Goal: Information Seeking & Learning: Learn about a topic

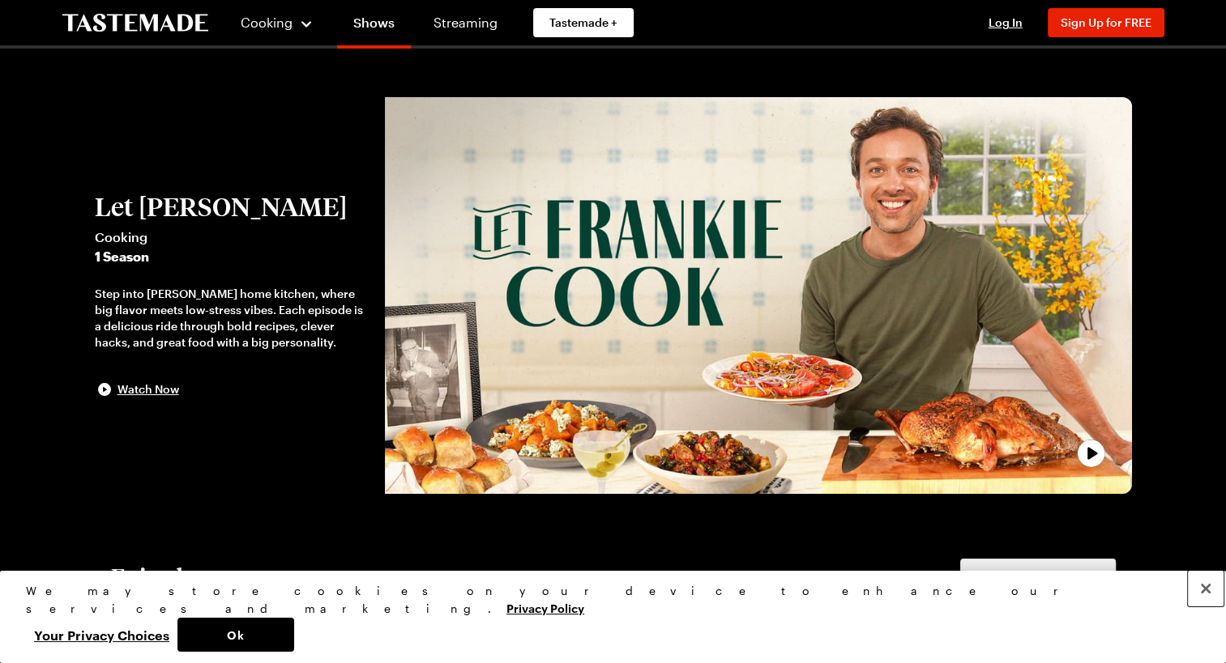
click at [1206, 607] on button "Close" at bounding box center [1206, 589] width 36 height 36
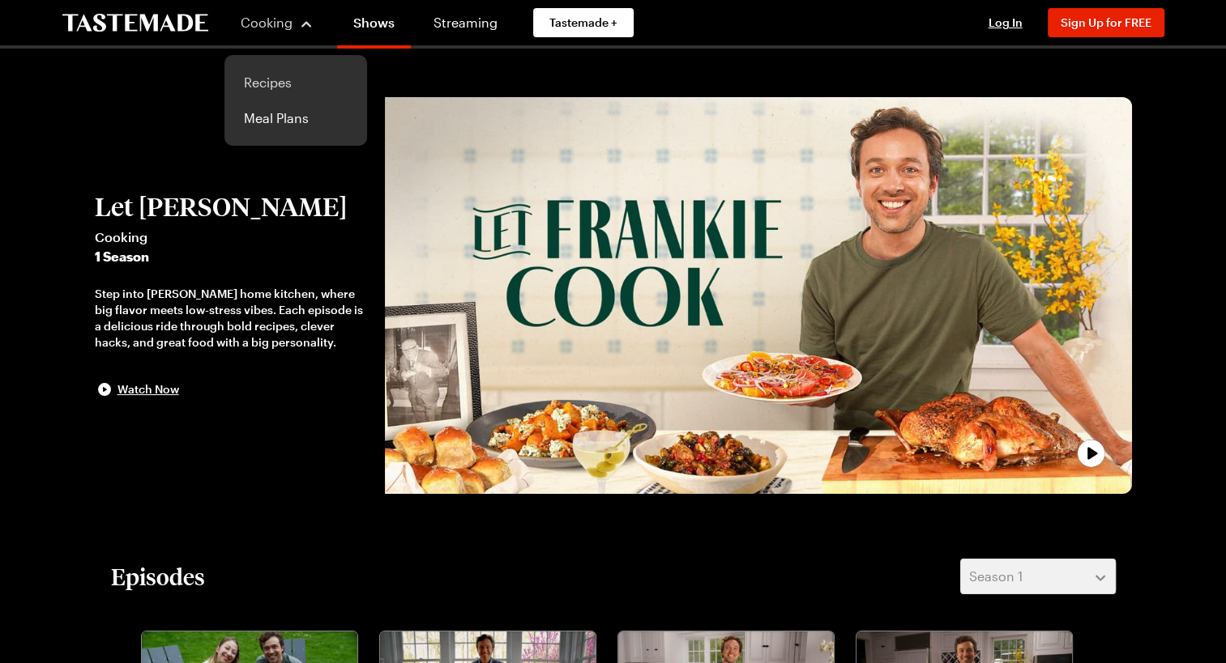
click at [275, 83] on link "Recipes" at bounding box center [295, 83] width 123 height 36
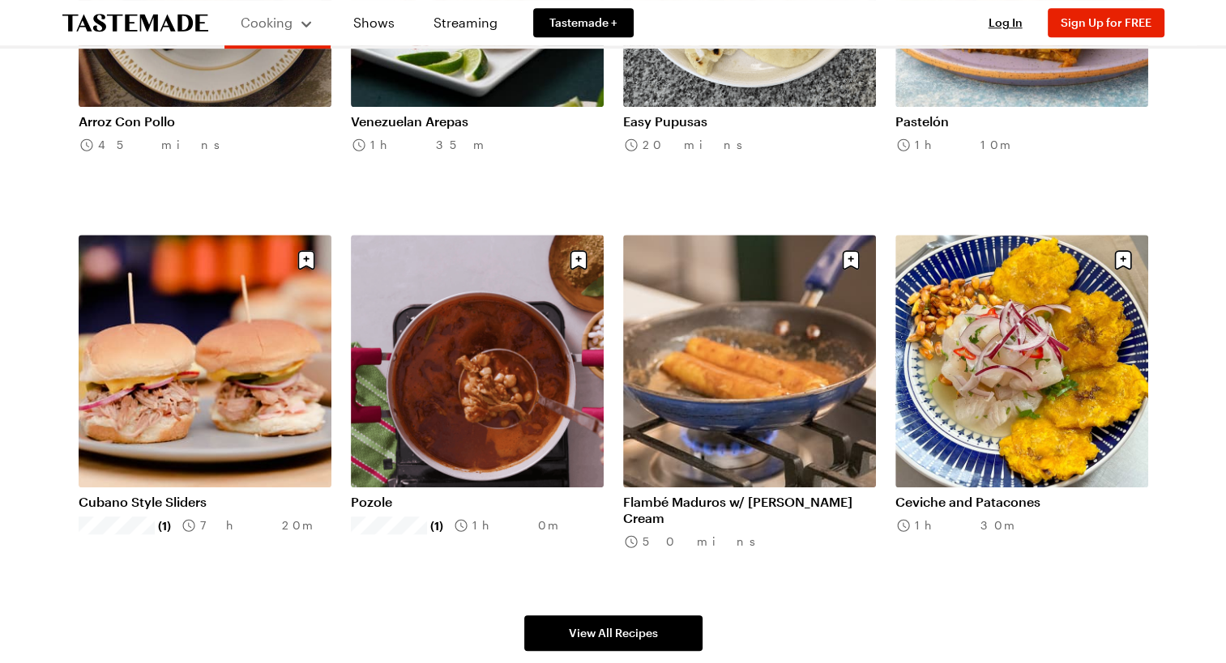
scroll to position [402, 0]
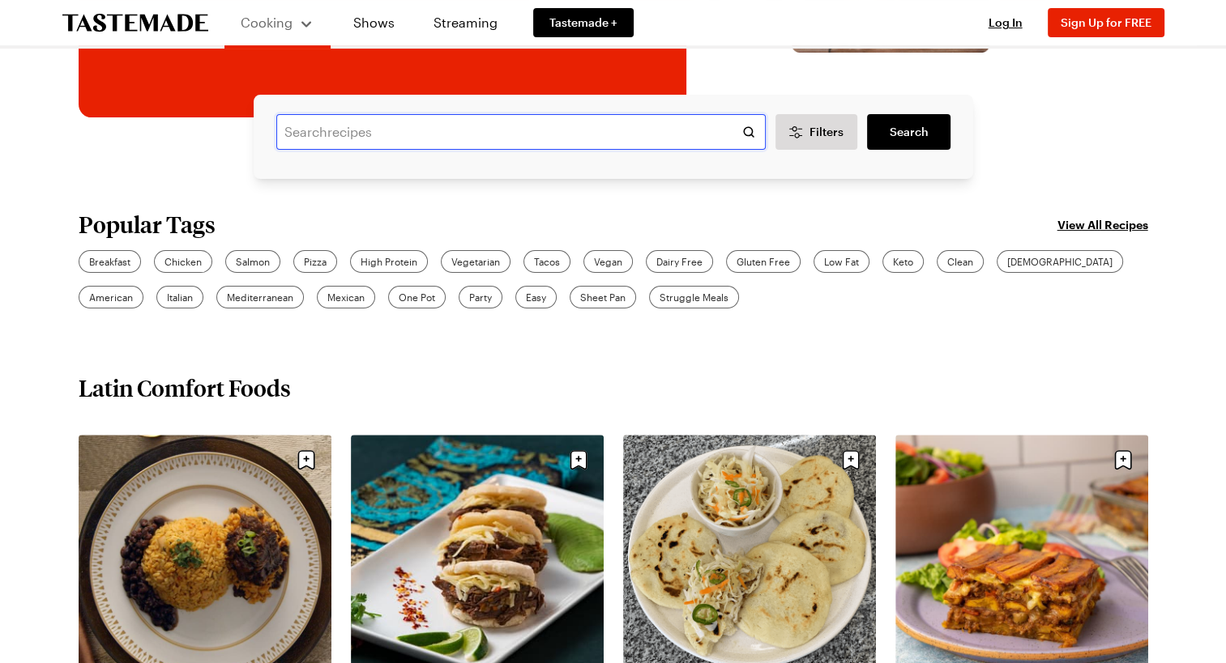
click at [489, 129] on input "text" at bounding box center [520, 132] width 489 height 36
type input "s"
type input "Italian smolehouse"
click at [891, 139] on span "Search" at bounding box center [908, 132] width 39 height 16
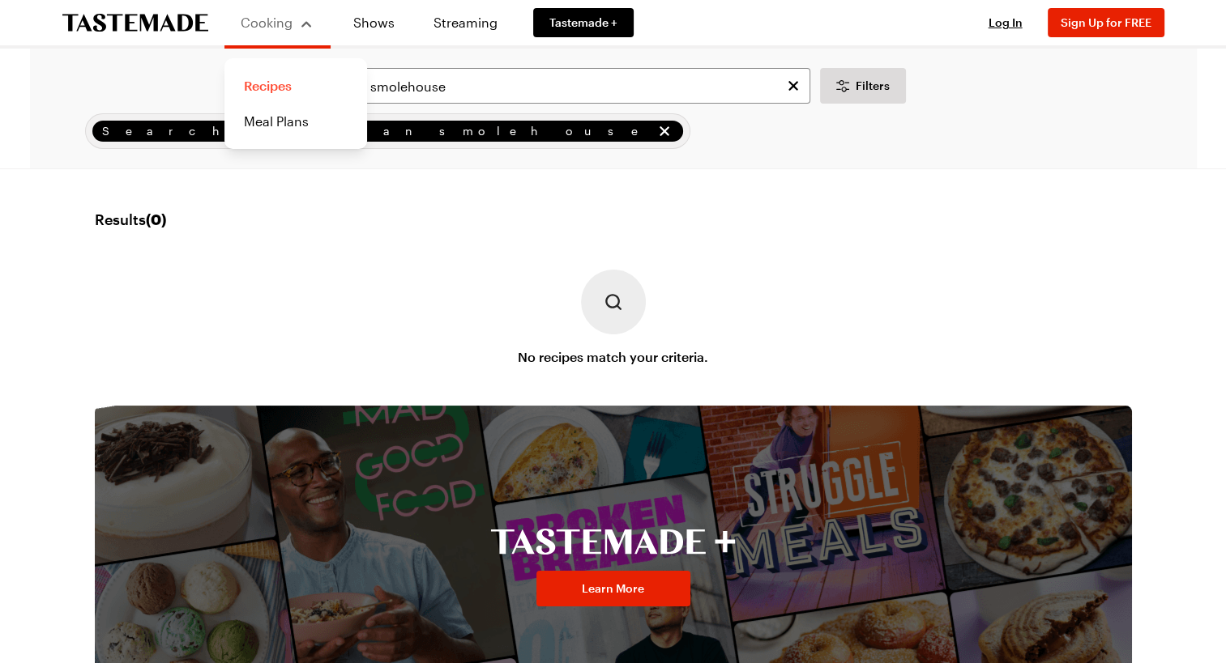
click at [280, 83] on link "Recipes" at bounding box center [295, 86] width 123 height 36
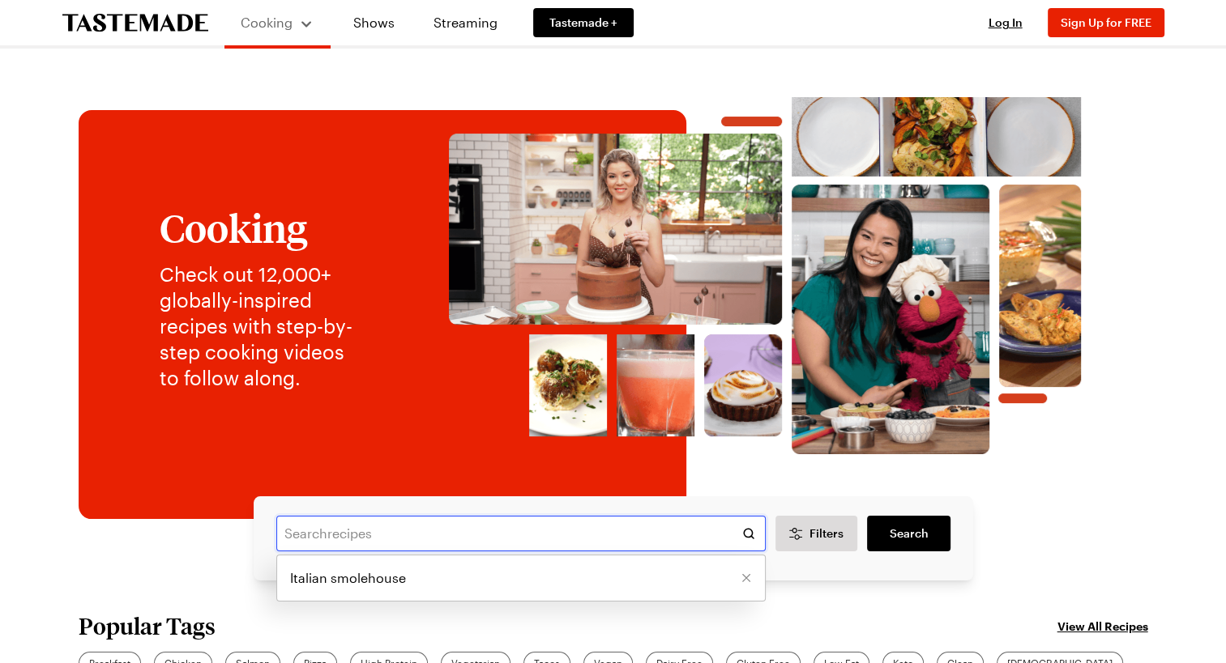
click at [750, 536] on input "text" at bounding box center [520, 534] width 489 height 36
click at [382, 585] on span "Italian smolehouse" at bounding box center [348, 578] width 116 height 19
type input "Italian smolehouse"
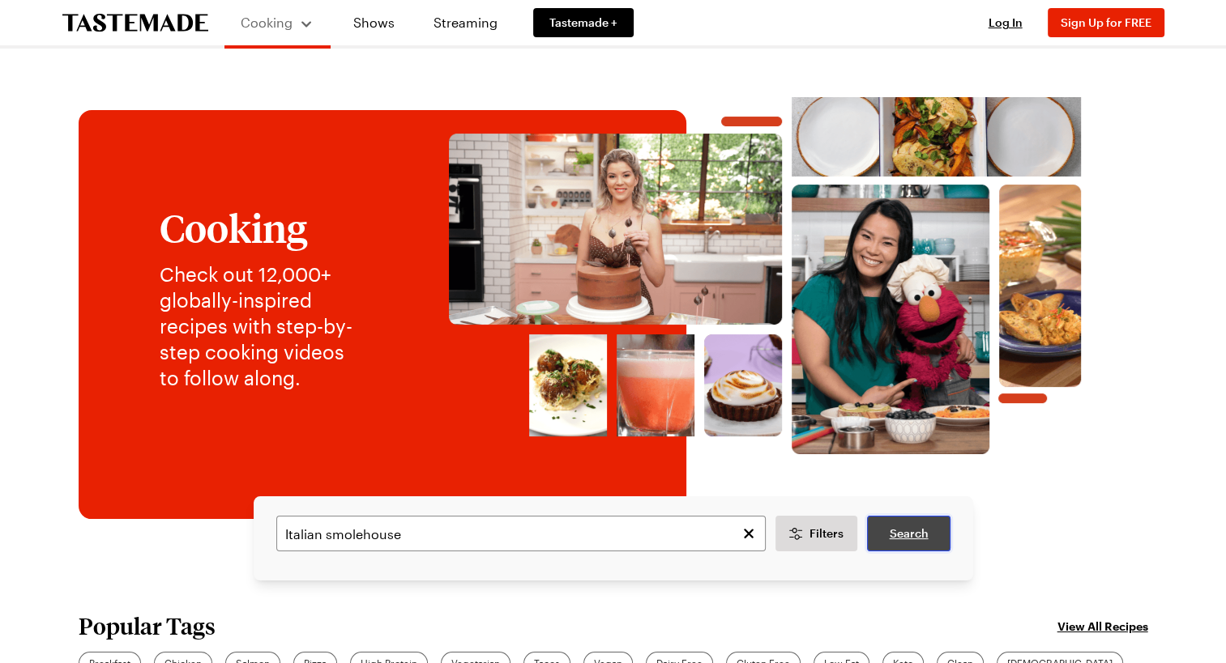
click at [911, 536] on span "Search" at bounding box center [908, 534] width 39 height 16
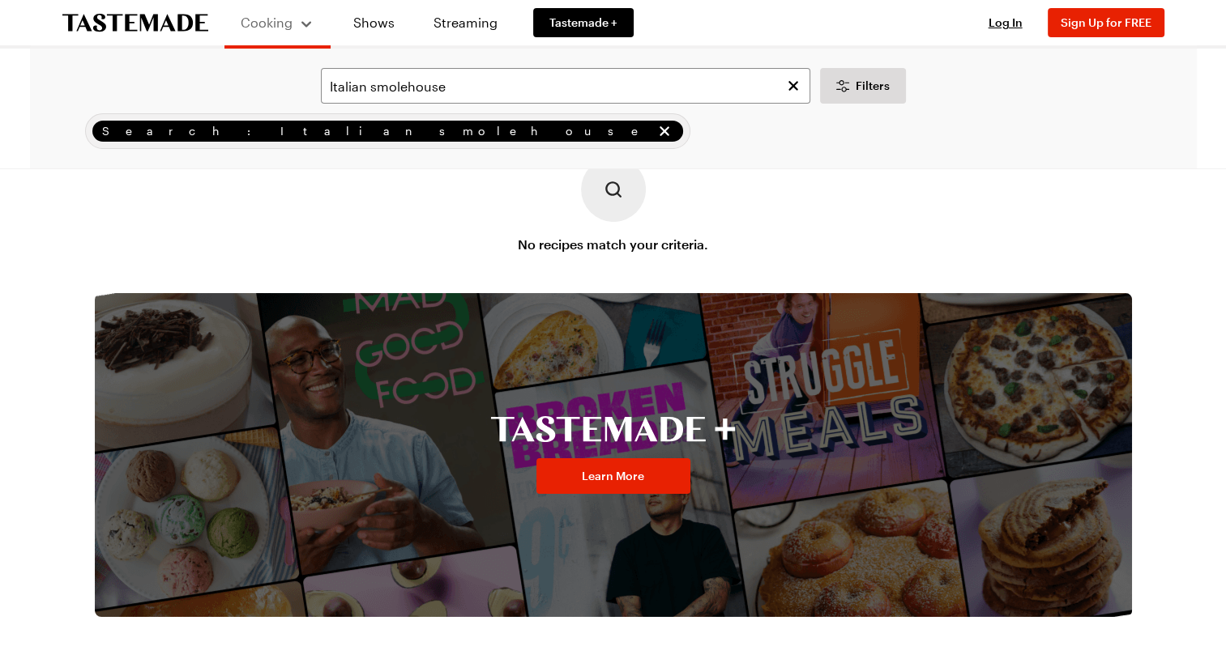
scroll to position [130, 0]
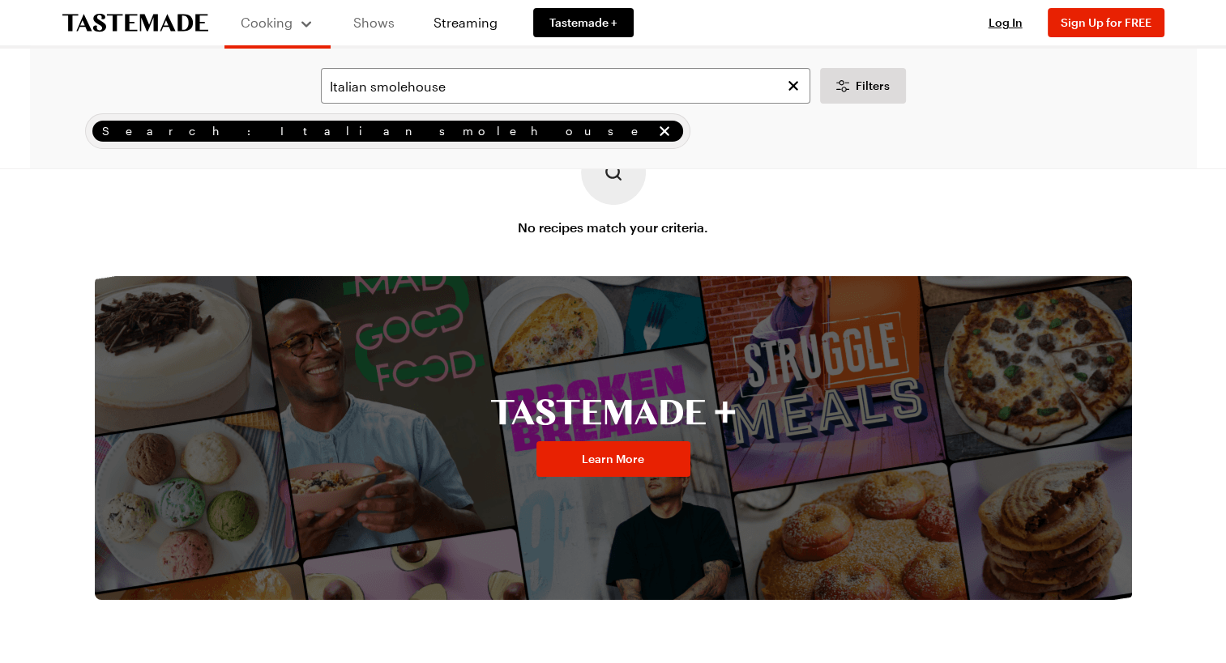
click at [379, 28] on link "Shows" at bounding box center [374, 22] width 74 height 45
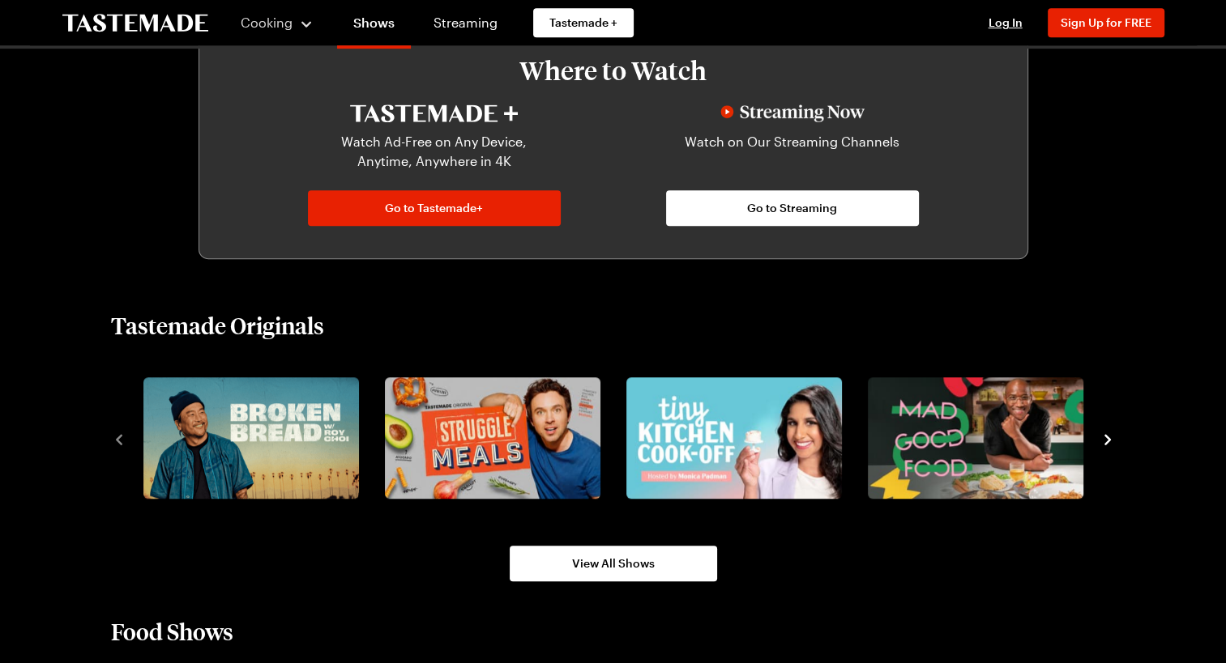
scroll to position [940, 0]
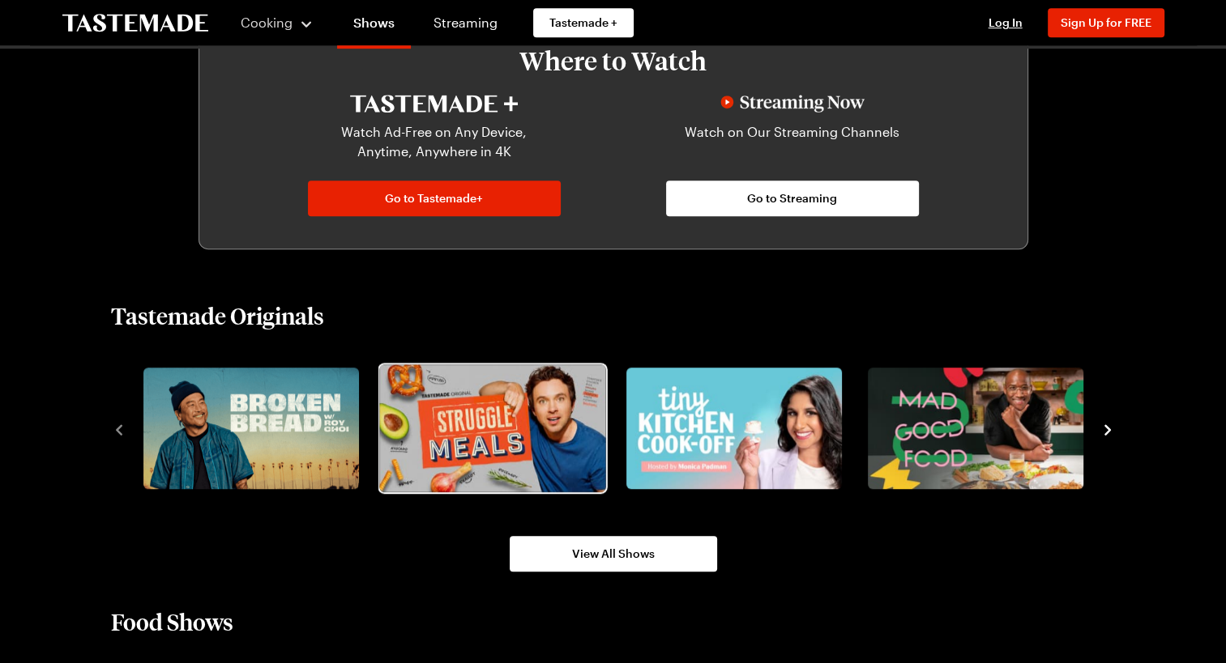
click at [470, 439] on img "2 / 8" at bounding box center [492, 428] width 226 height 127
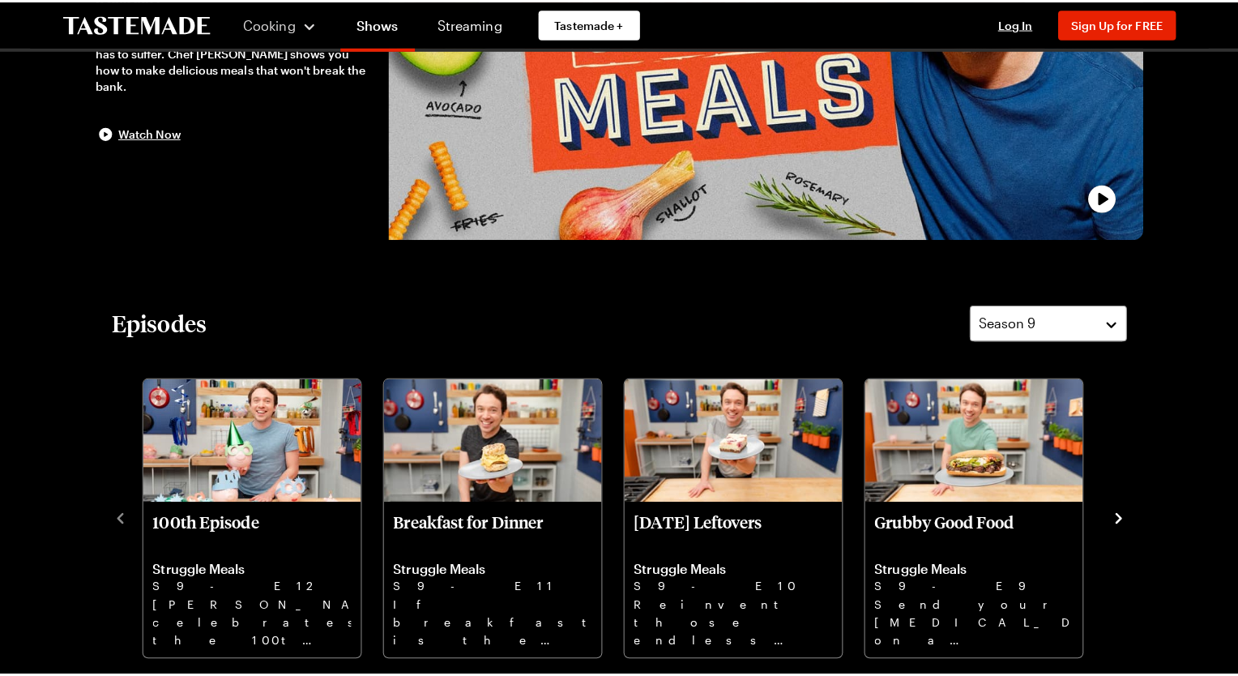
scroll to position [292, 0]
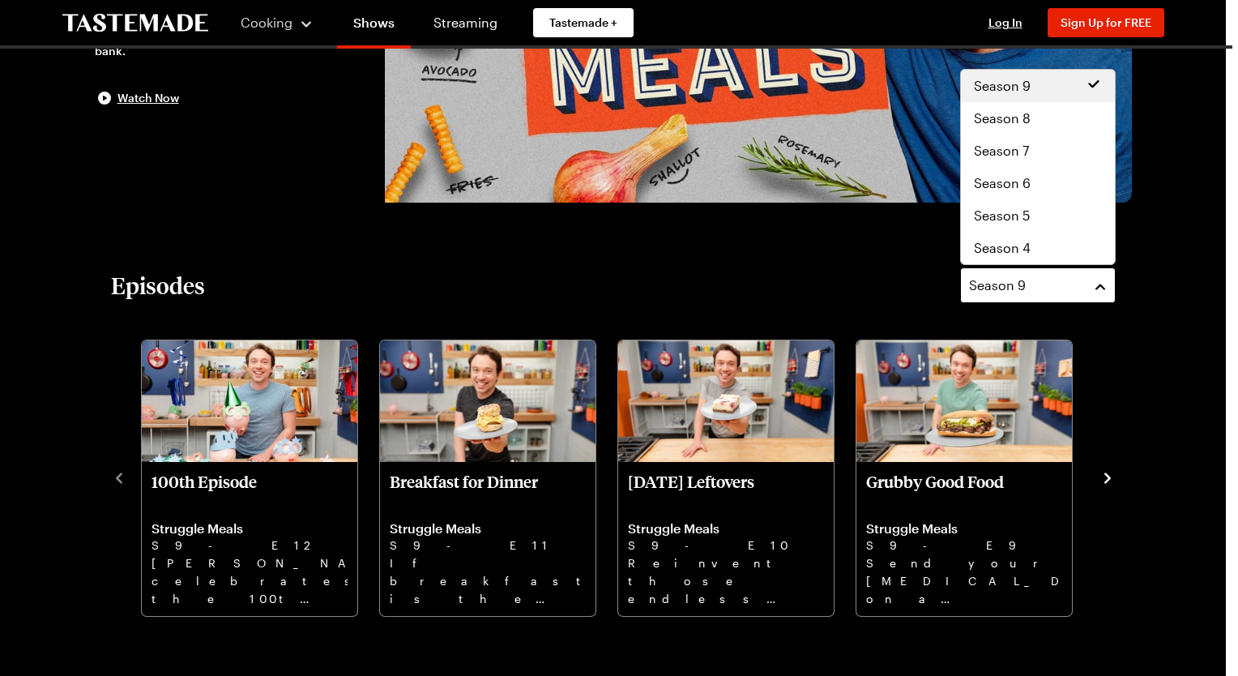
click at [1101, 287] on button "Season 9" at bounding box center [1038, 285] width 156 height 36
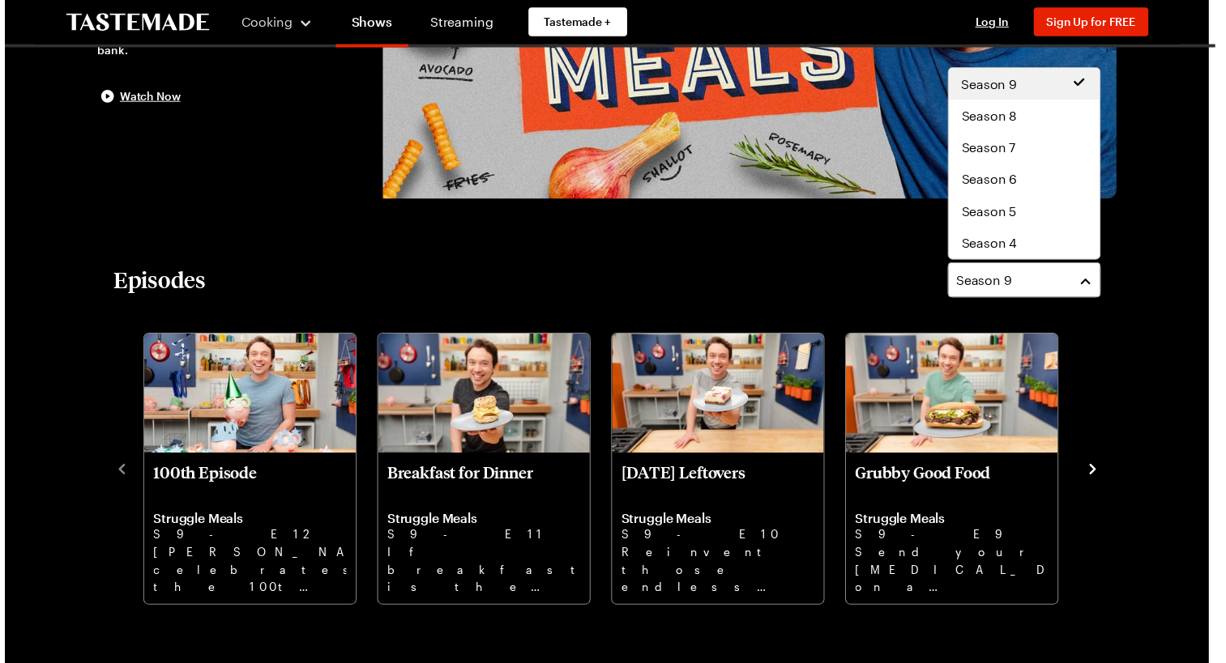
scroll to position [97, 0]
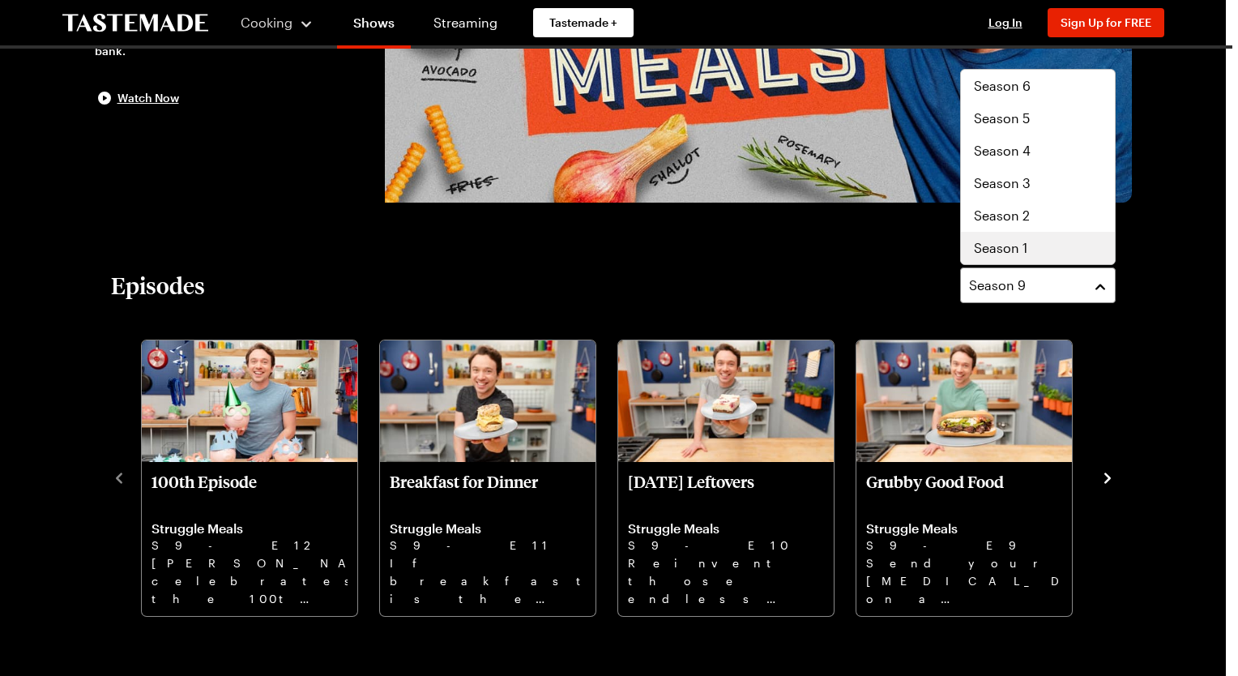
click at [1017, 240] on span "Season 1" at bounding box center [1000, 247] width 53 height 19
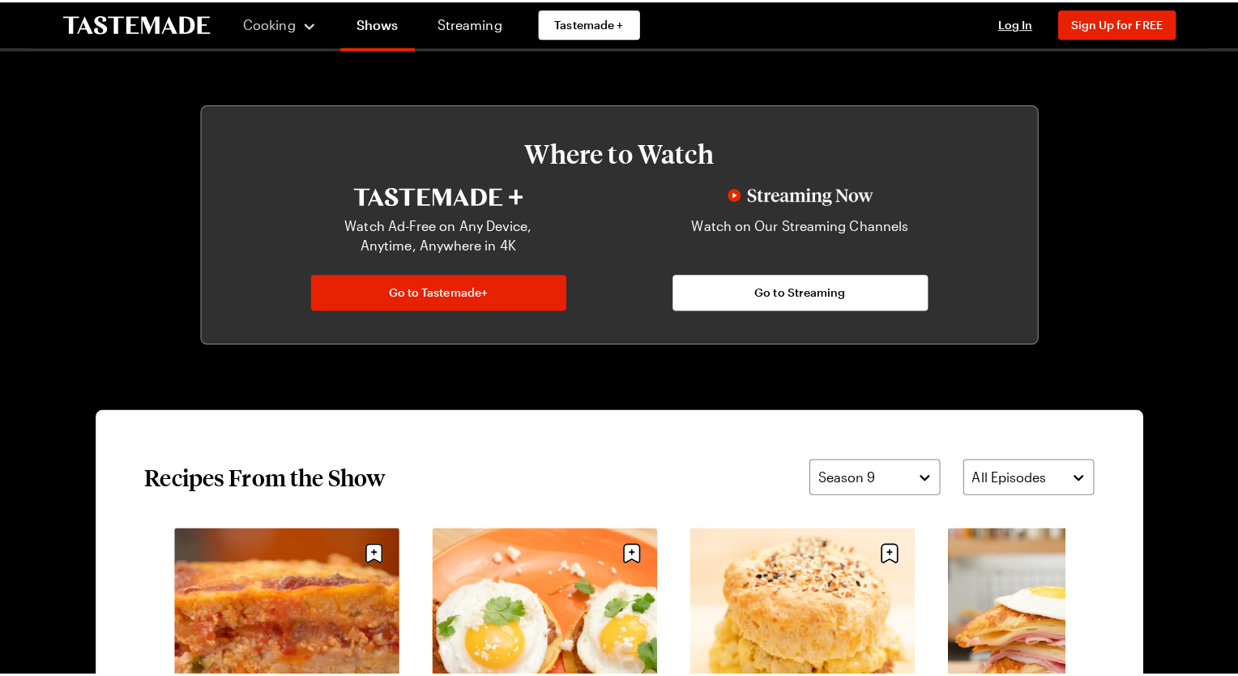
scroll to position [292, 0]
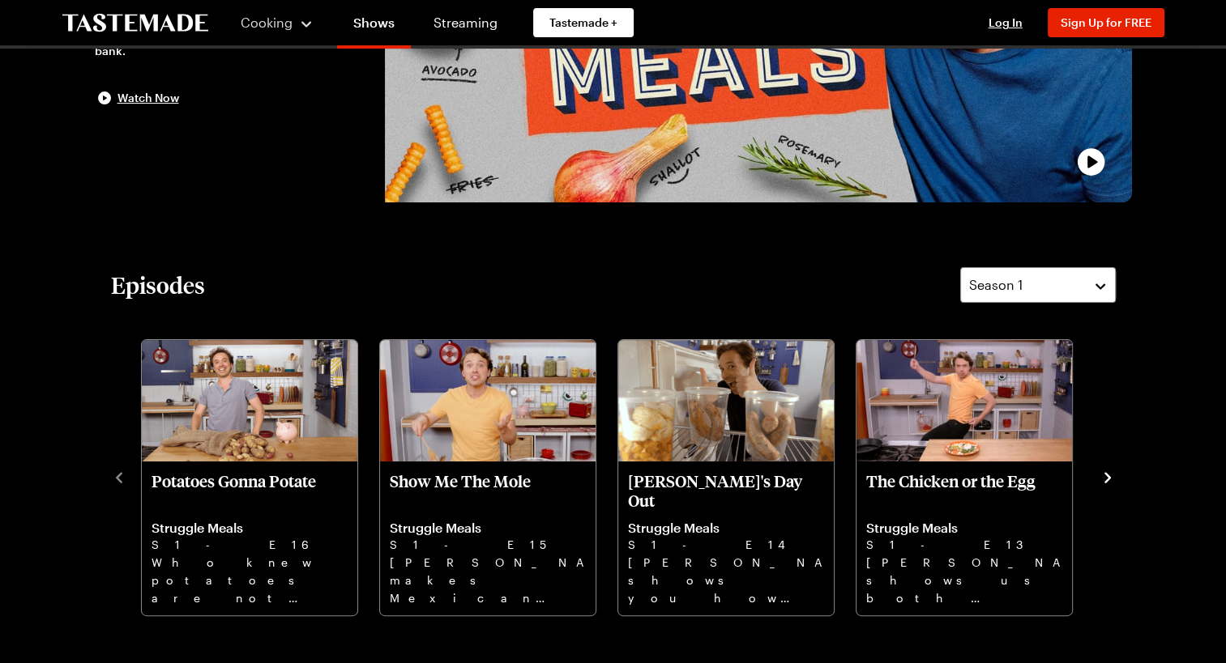
click at [1105, 476] on icon "navigate to next item" at bounding box center [1107, 478] width 16 height 16
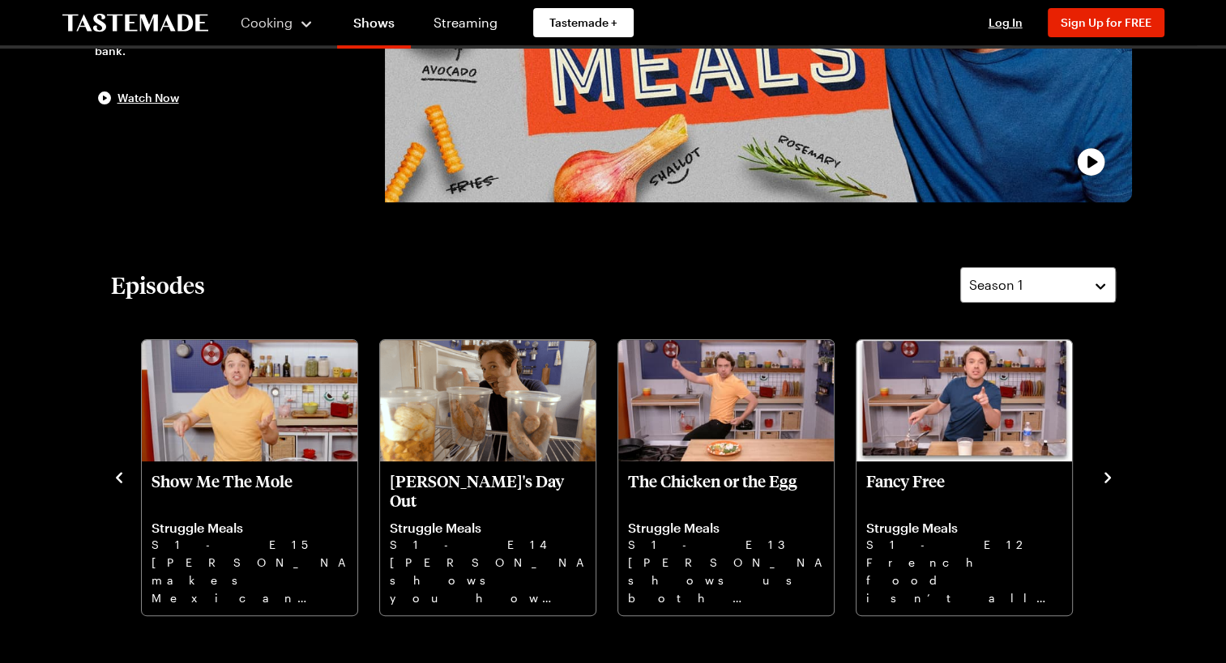
click at [1105, 476] on icon "navigate to next item" at bounding box center [1107, 478] width 16 height 16
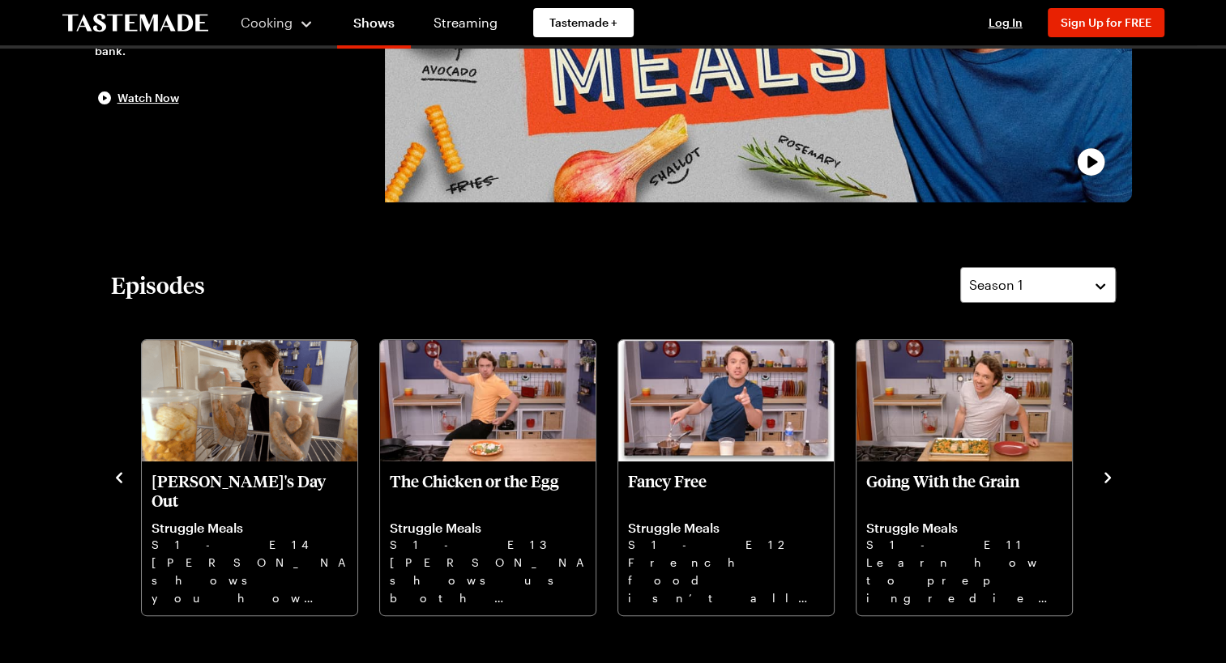
click at [1105, 476] on icon "navigate to next item" at bounding box center [1107, 478] width 16 height 16
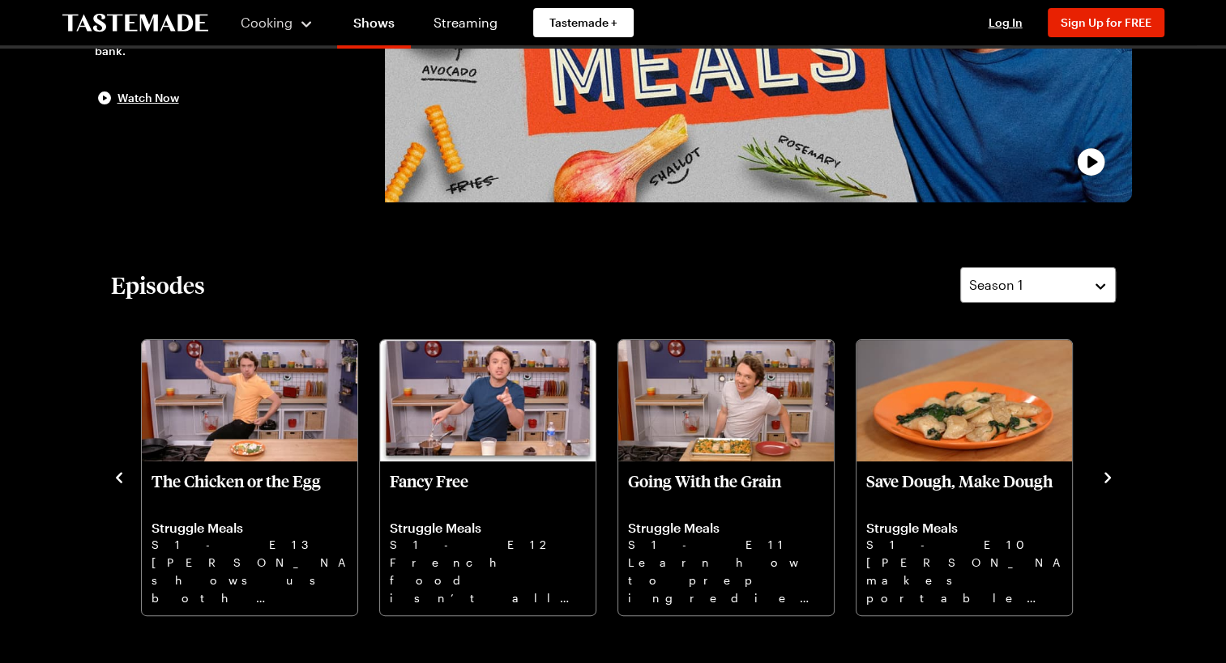
click at [1105, 476] on icon "navigate to next item" at bounding box center [1107, 478] width 16 height 16
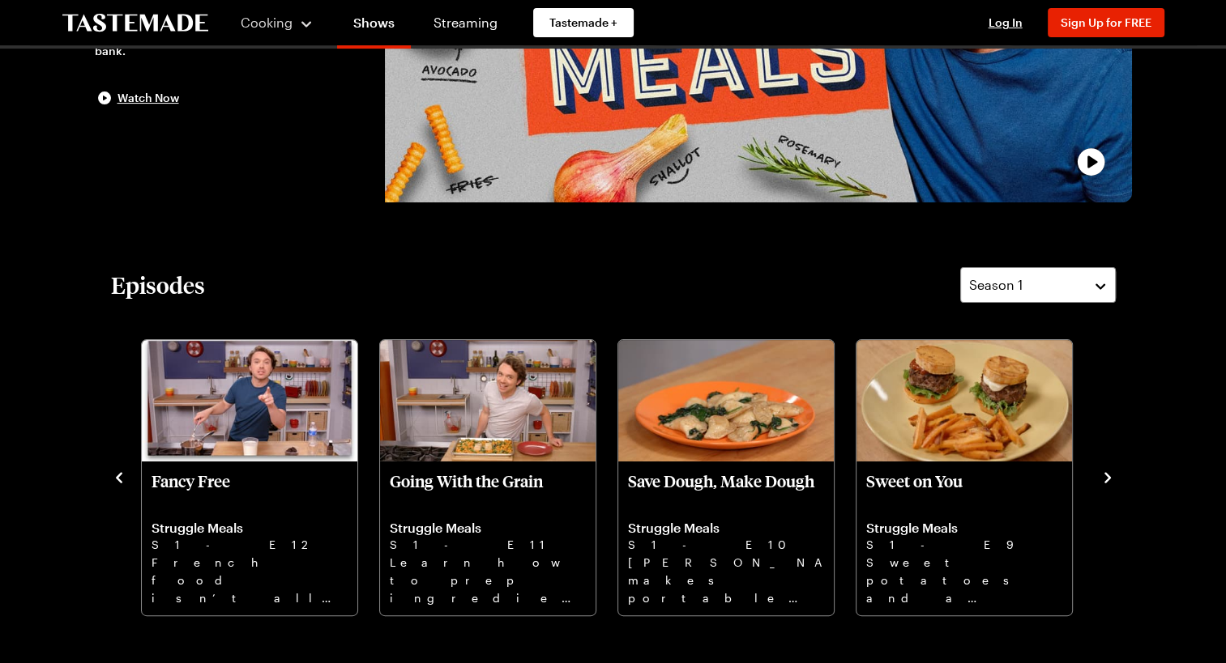
click at [1105, 476] on icon "navigate to next item" at bounding box center [1107, 478] width 16 height 16
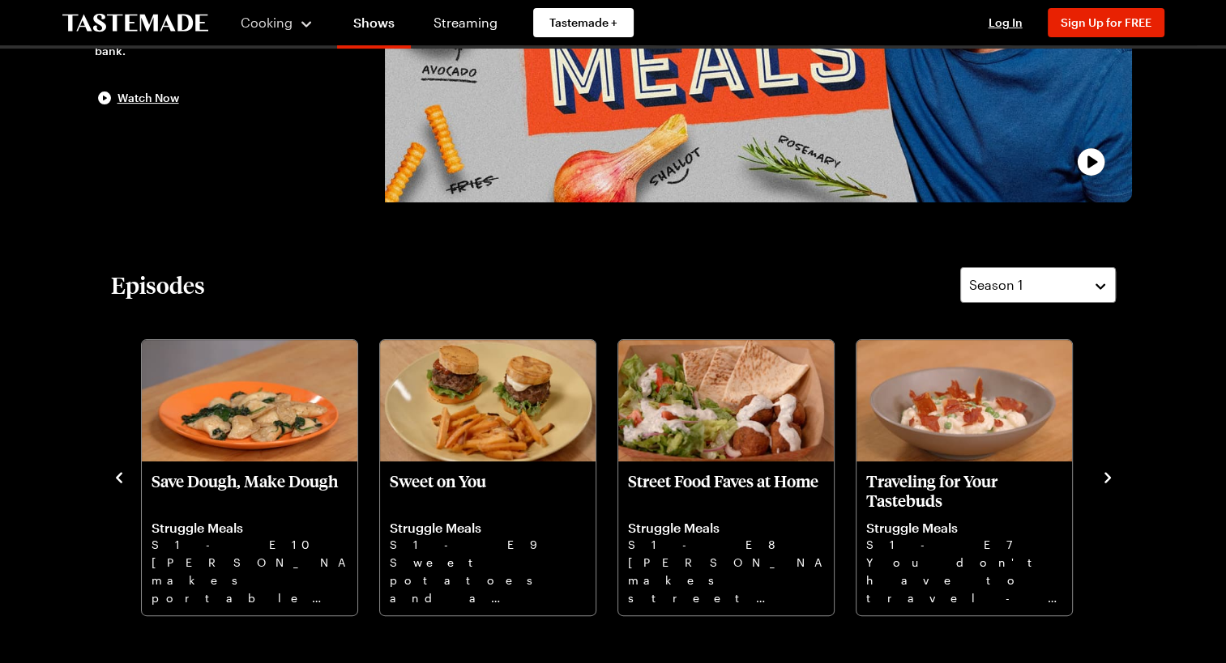
click at [1105, 476] on icon "navigate to next item" at bounding box center [1107, 478] width 16 height 16
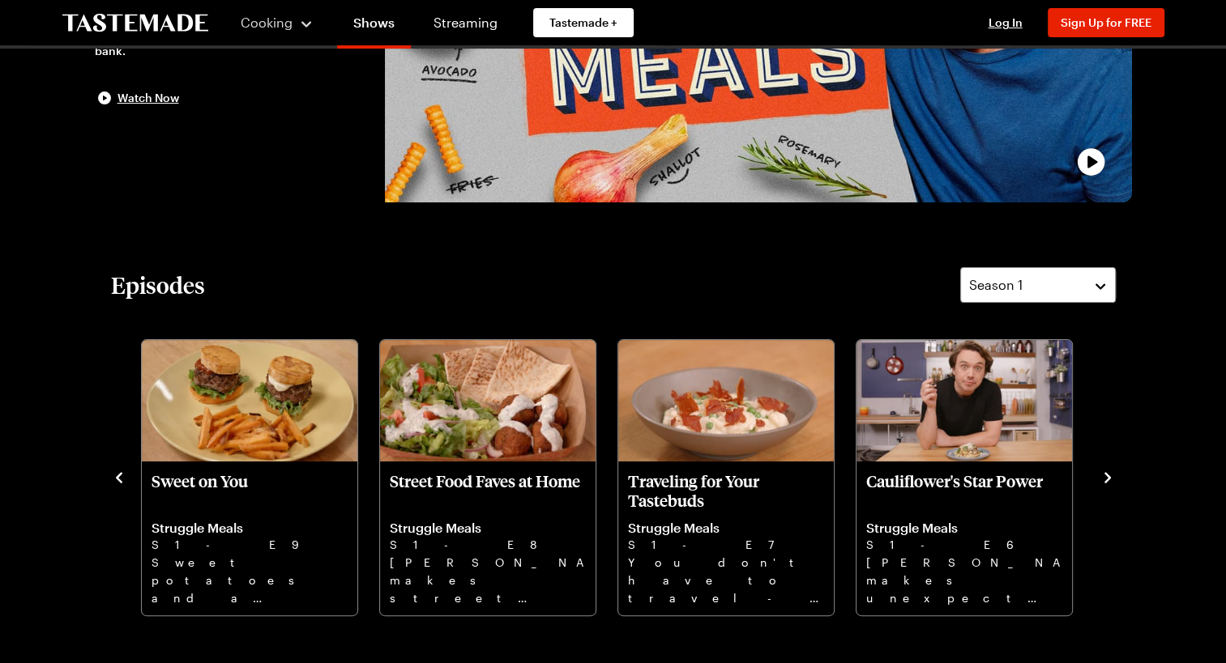
click at [1105, 476] on icon "navigate to next item" at bounding box center [1107, 478] width 16 height 16
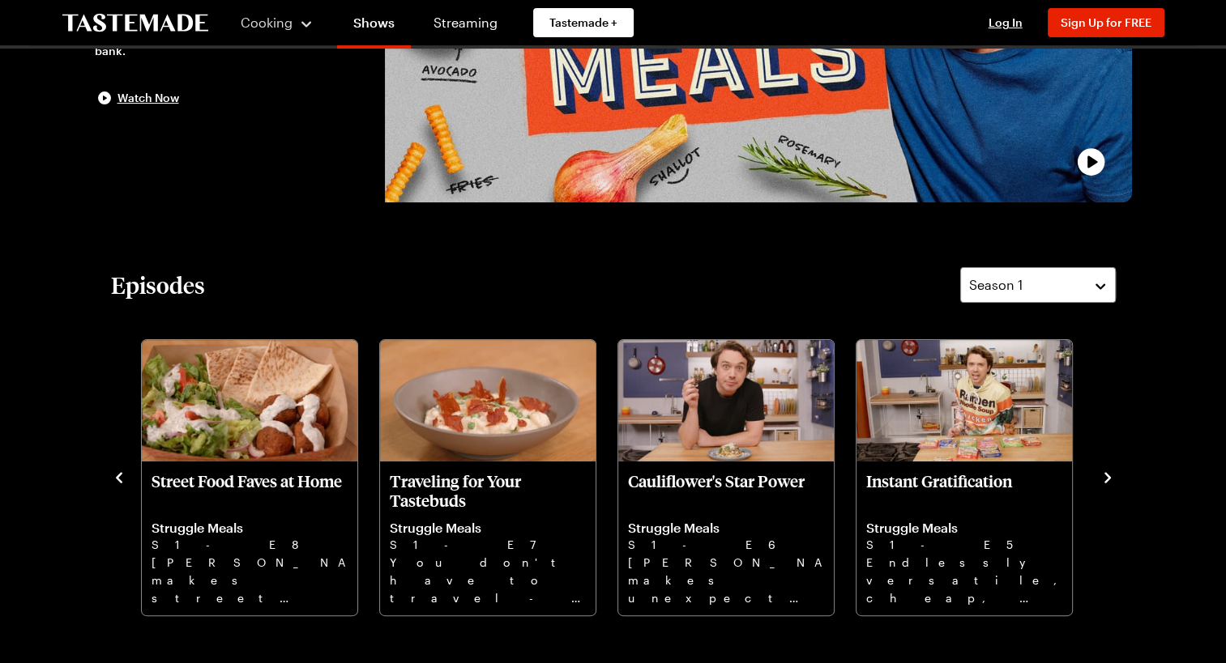
click at [1105, 476] on icon "navigate to next item" at bounding box center [1107, 478] width 16 height 16
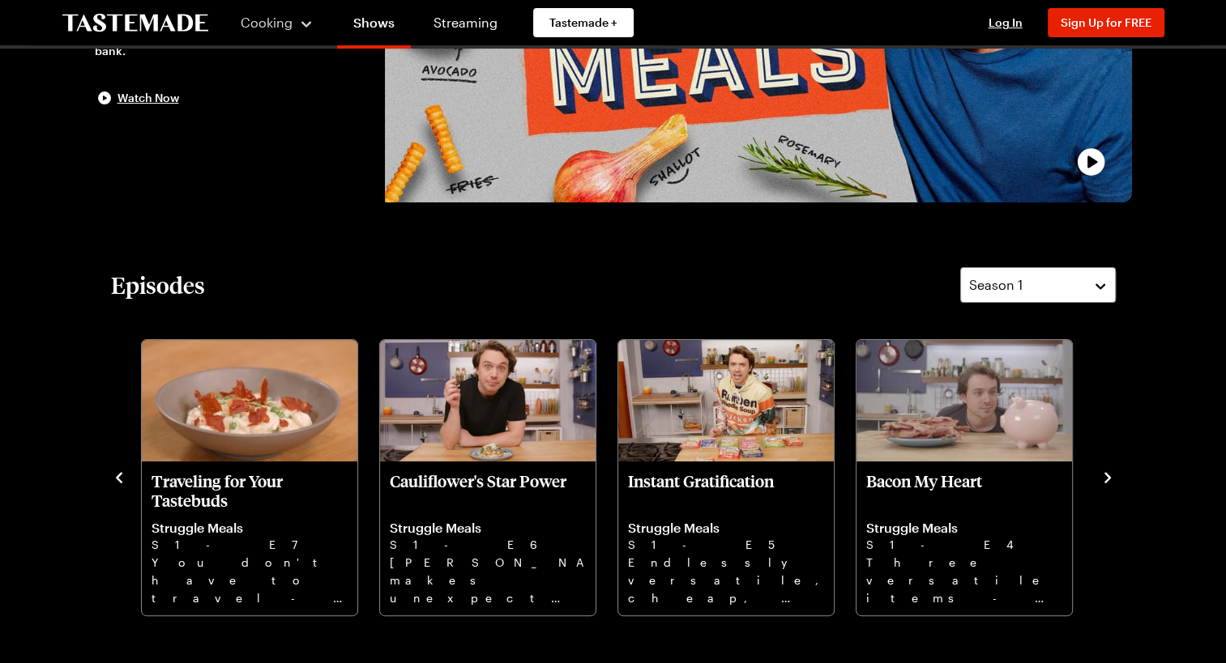
click at [1105, 476] on icon "navigate to next item" at bounding box center [1107, 478] width 16 height 16
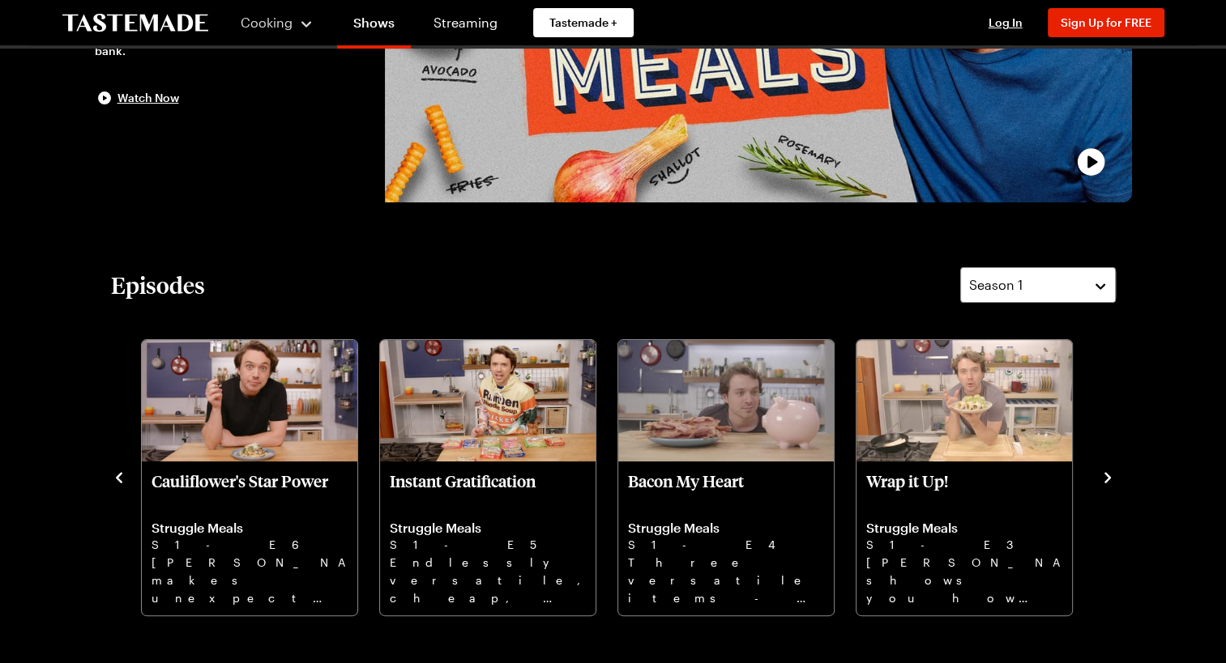
click at [1105, 476] on icon "navigate to next item" at bounding box center [1107, 478] width 16 height 16
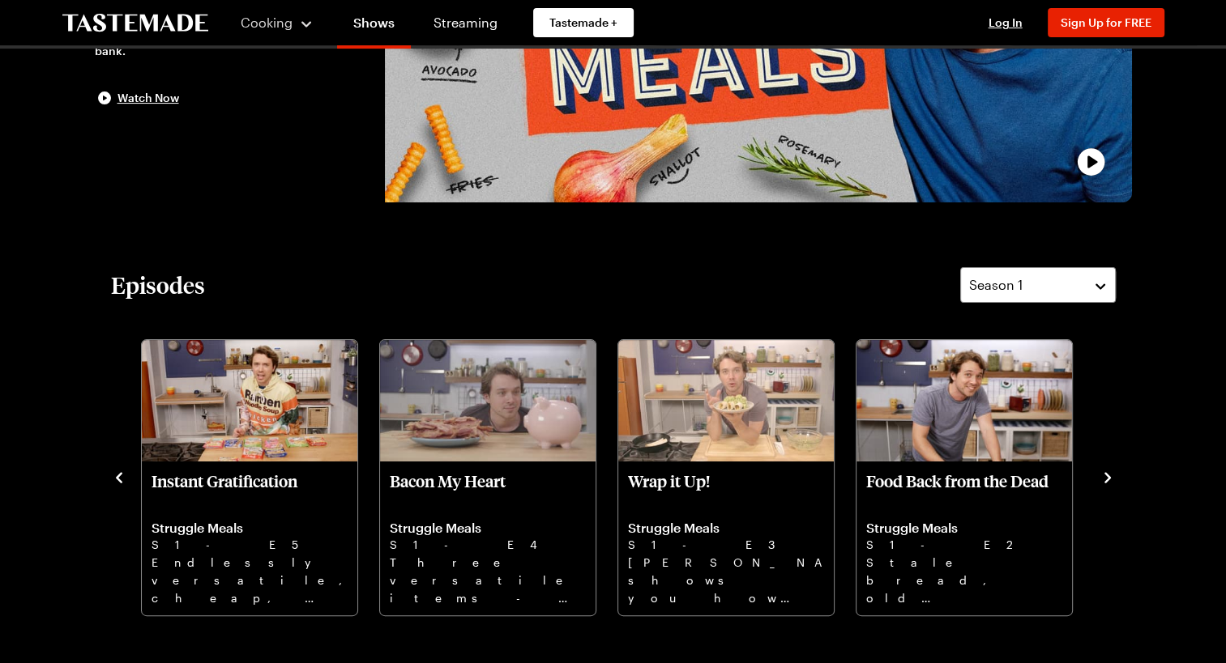
click at [1105, 478] on icon "navigate to next item" at bounding box center [1107, 478] width 16 height 16
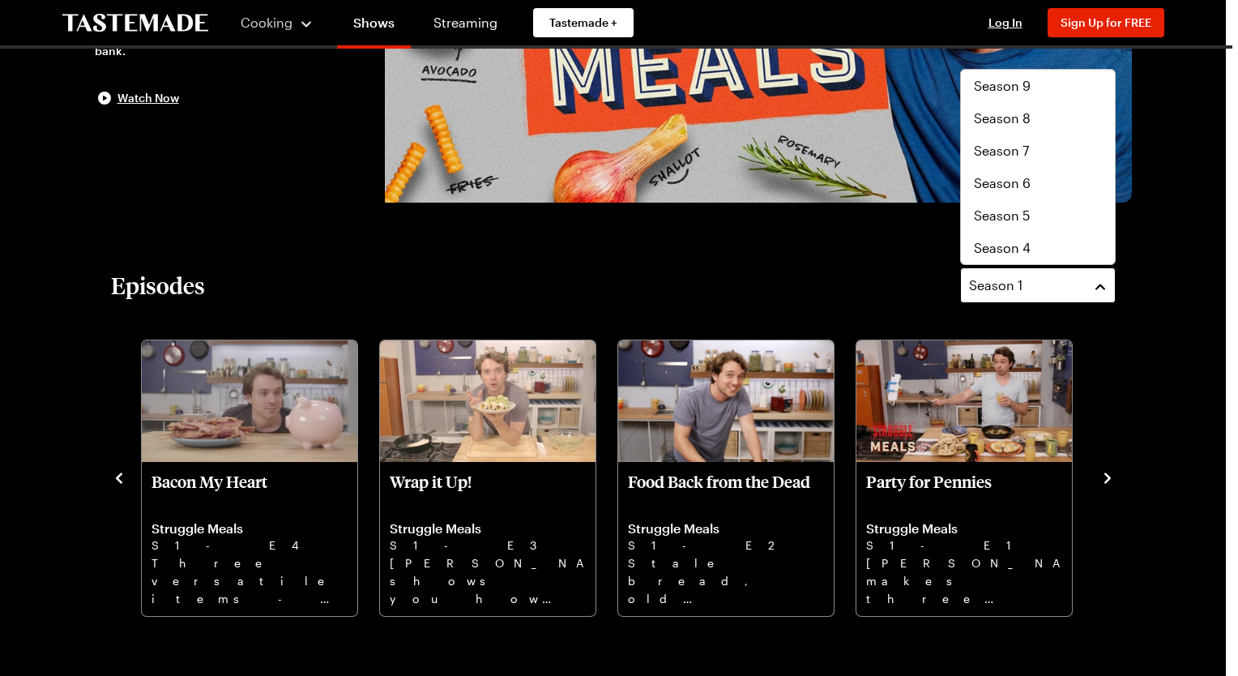
click at [1098, 282] on button "Season 1" at bounding box center [1038, 285] width 156 height 36
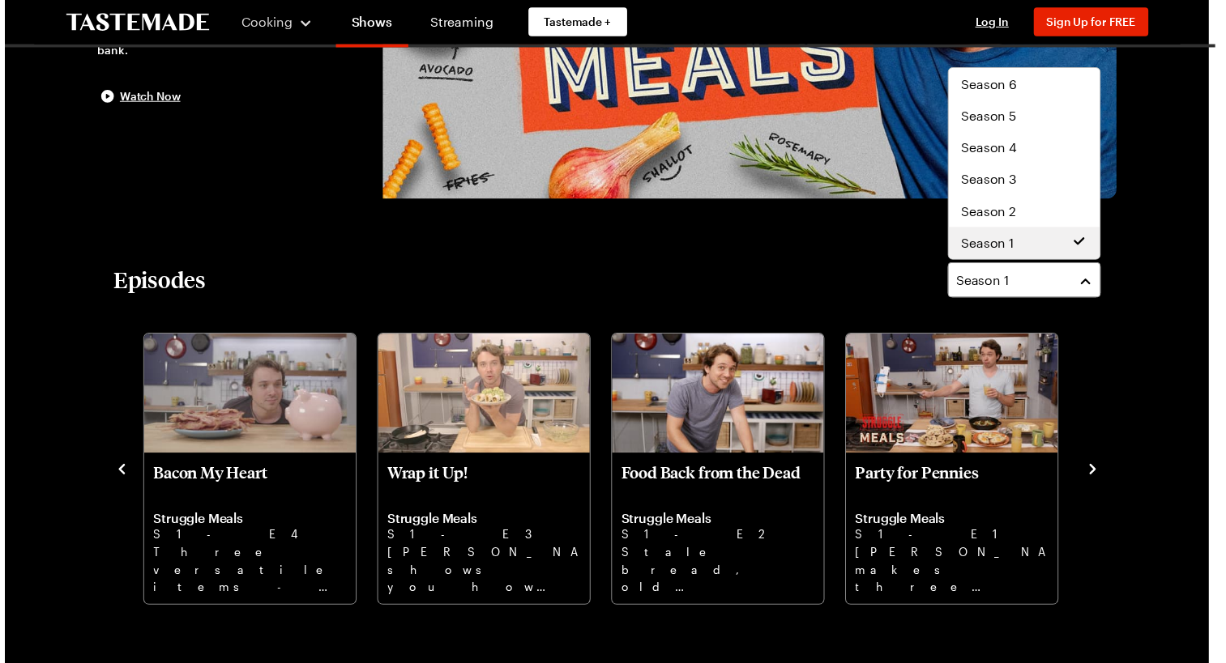
scroll to position [0, 0]
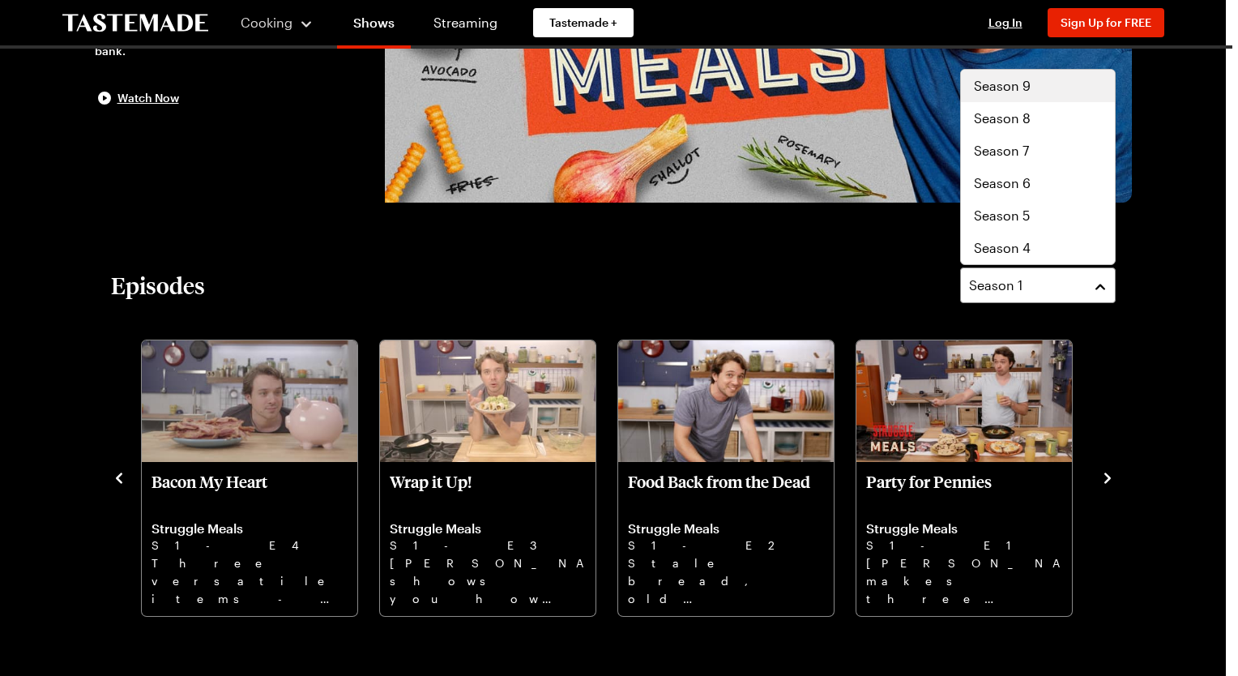
click at [983, 87] on span "Season 9" at bounding box center [1002, 85] width 57 height 19
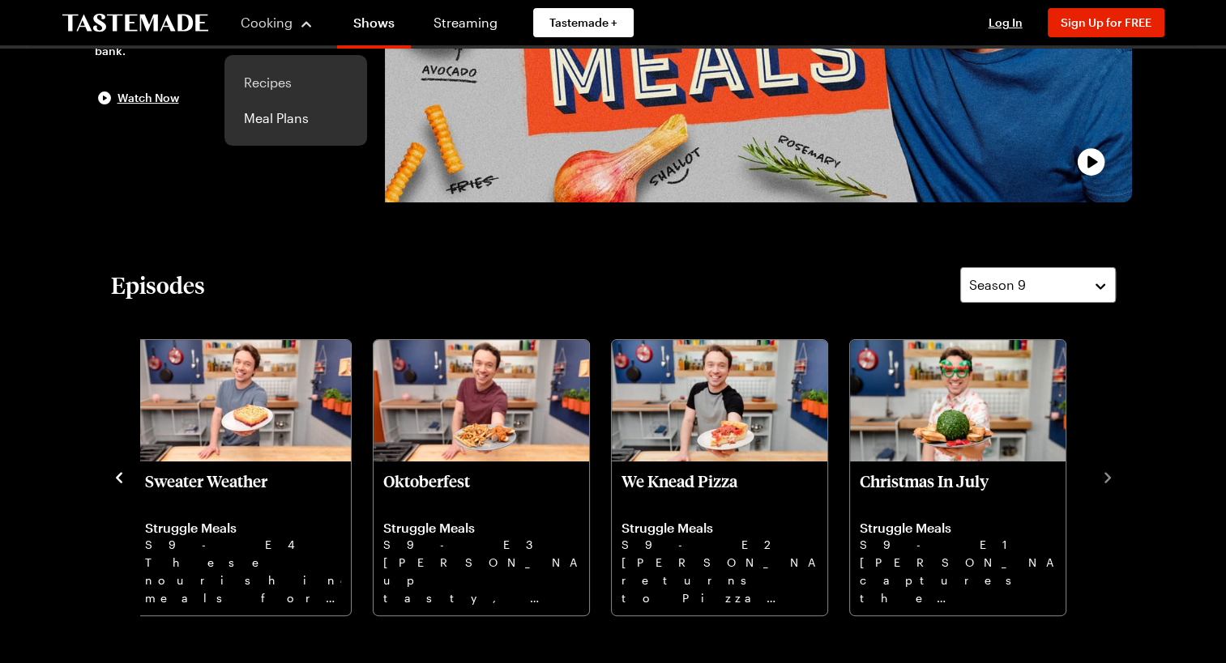
click at [281, 77] on link "Recipes" at bounding box center [295, 83] width 123 height 36
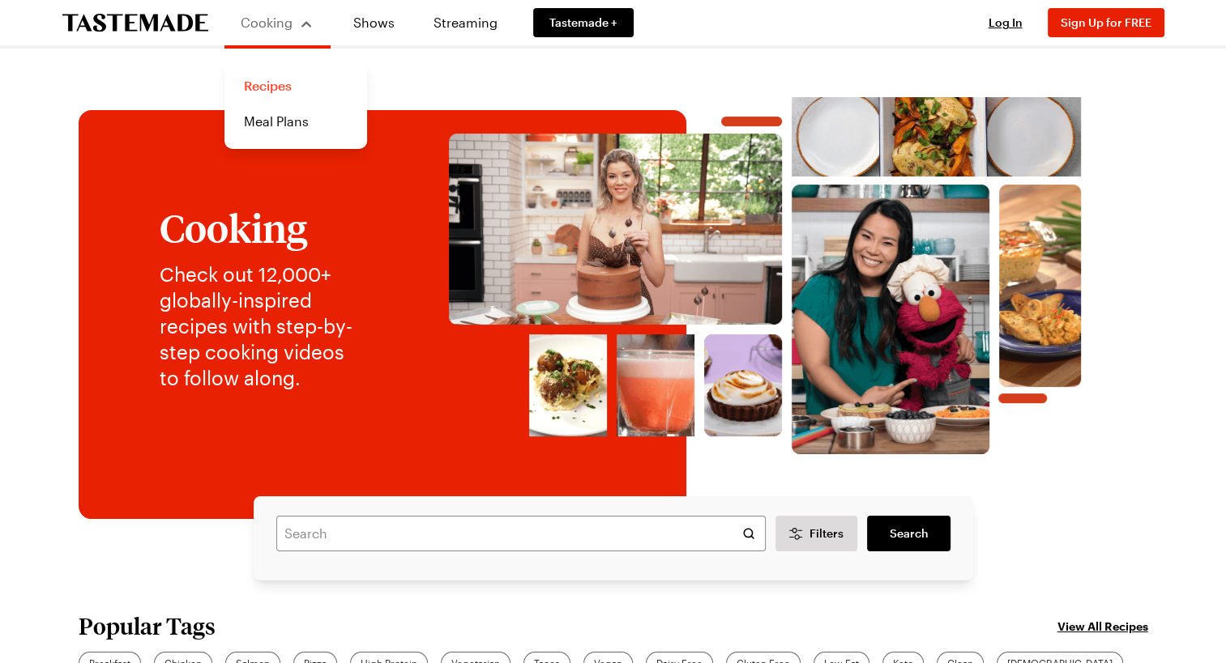
click at [284, 88] on link "Recipes" at bounding box center [295, 86] width 123 height 36
drag, startPoint x: 284, startPoint y: 88, endPoint x: 680, endPoint y: 61, distance: 397.9
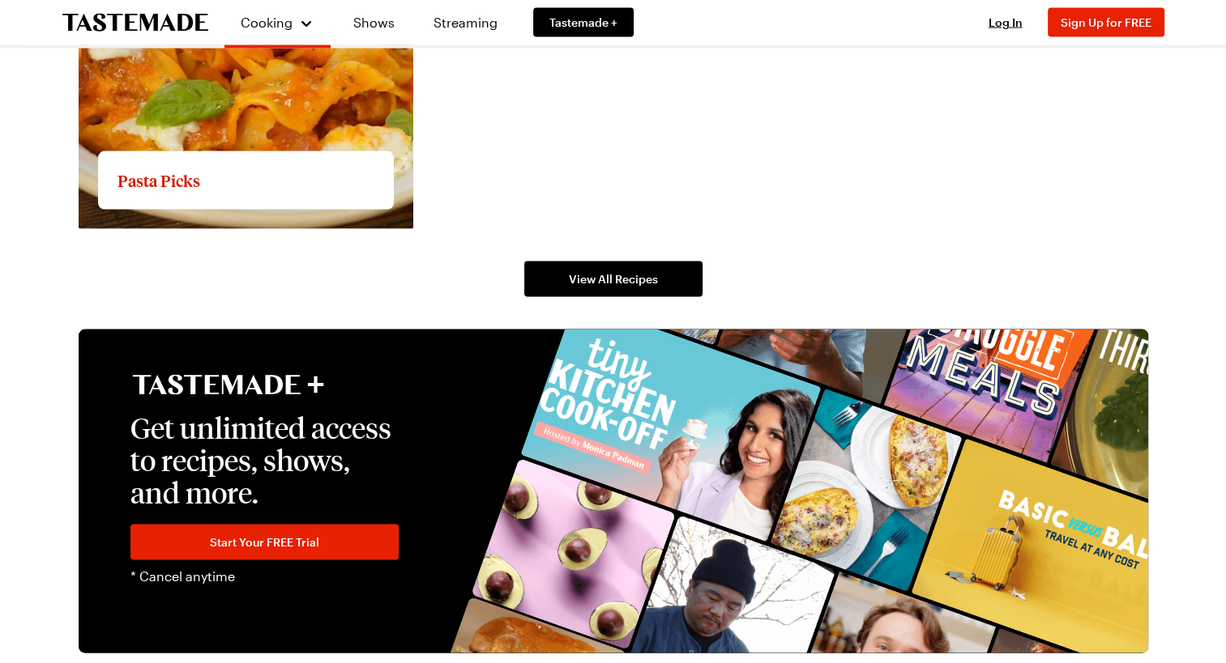
scroll to position [3273, 0]
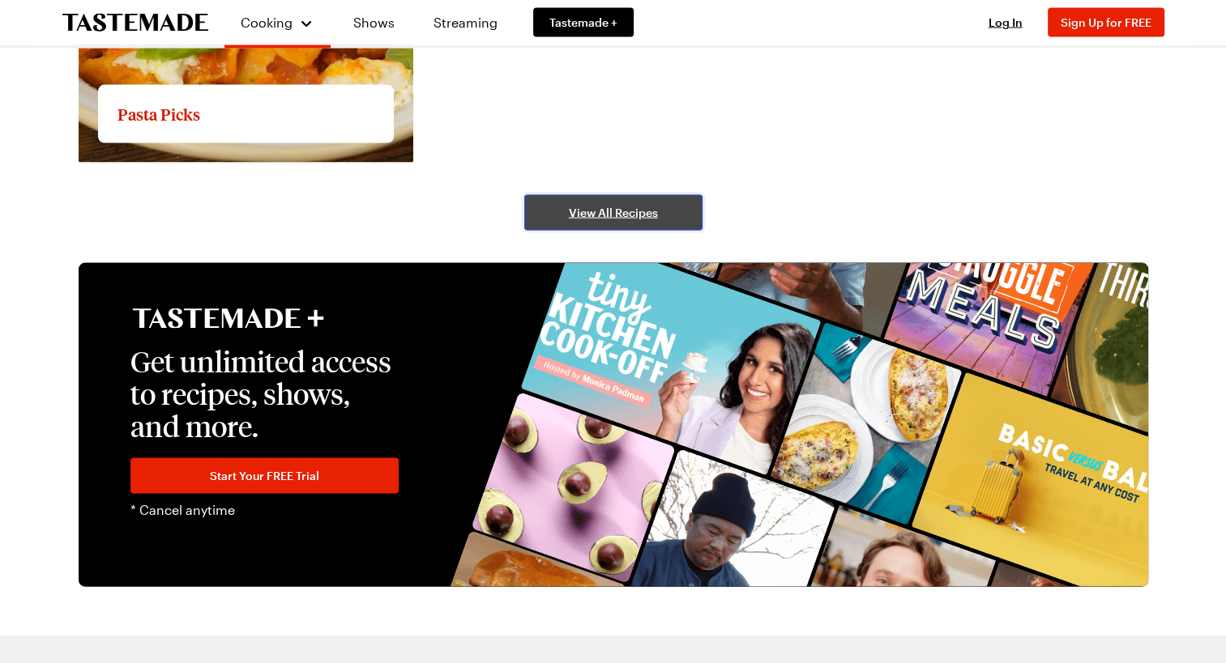
click at [593, 221] on link "View All Recipes" at bounding box center [613, 213] width 178 height 36
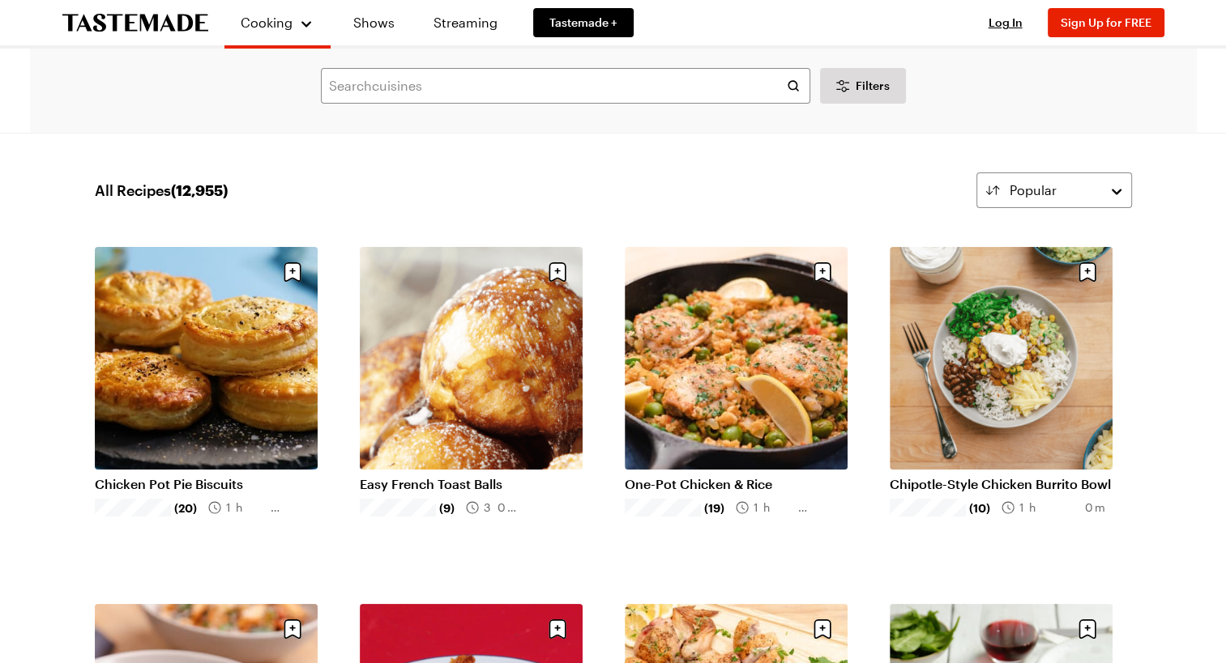
scroll to position [580, 0]
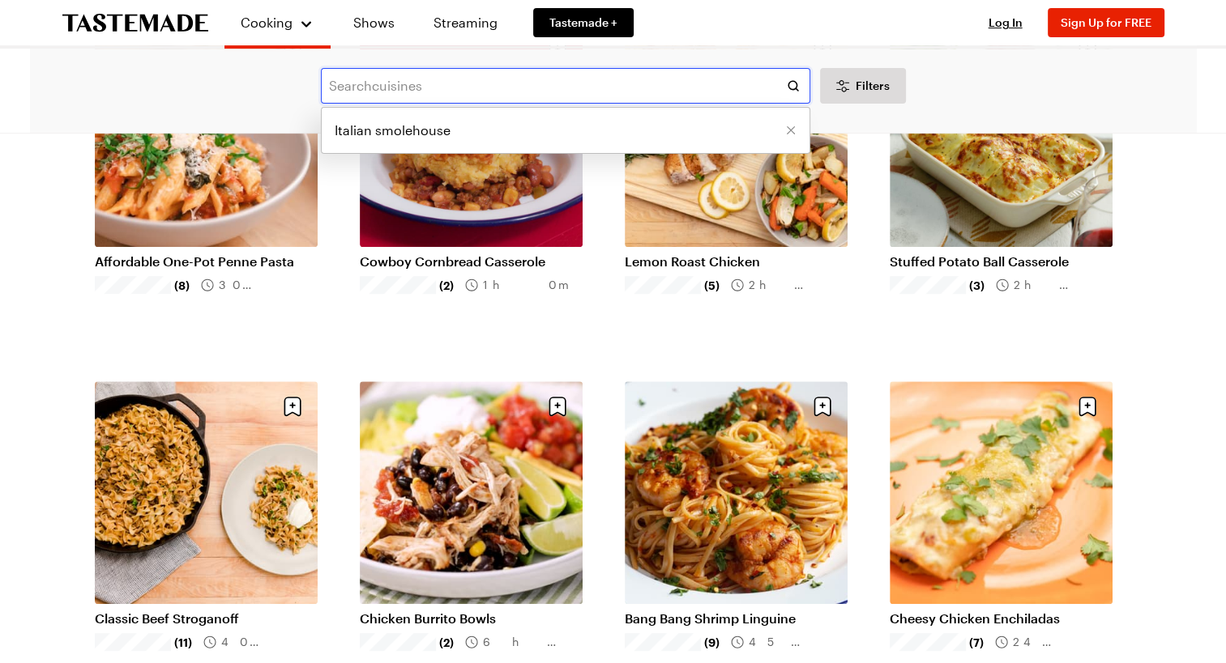
click at [400, 85] on input "text" at bounding box center [565, 86] width 489 height 36
click at [335, 87] on input "text" at bounding box center [565, 86] width 489 height 36
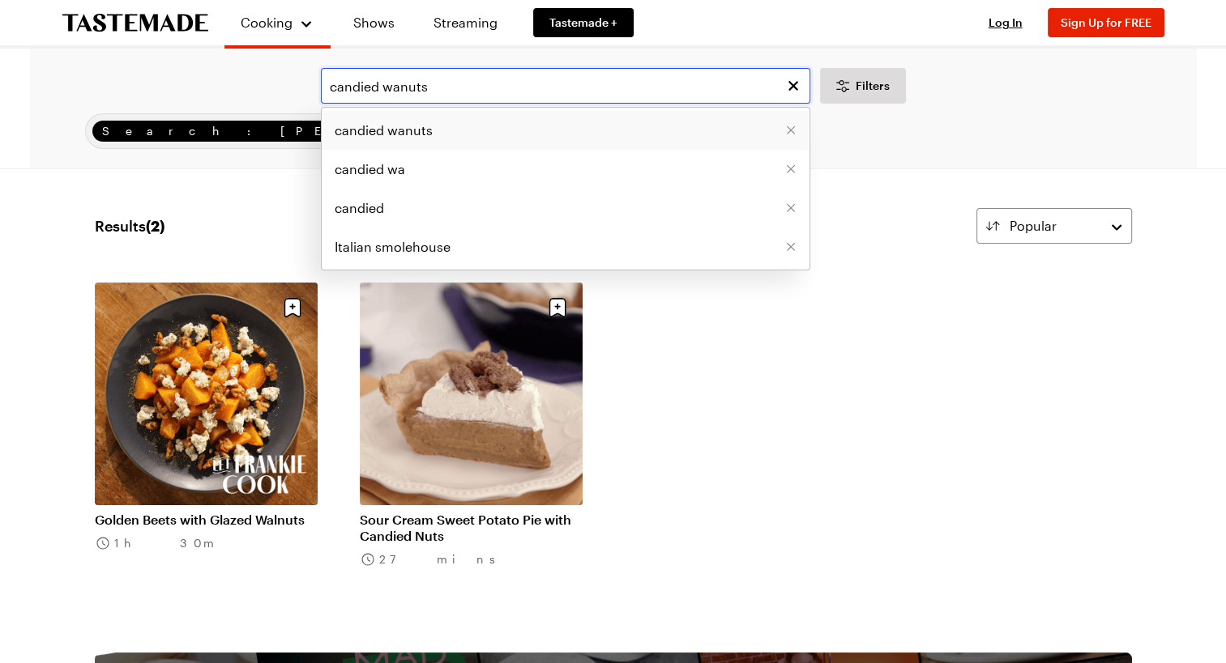
type input "candied wanuts"
click at [420, 131] on span "candied wanuts" at bounding box center [384, 130] width 98 height 19
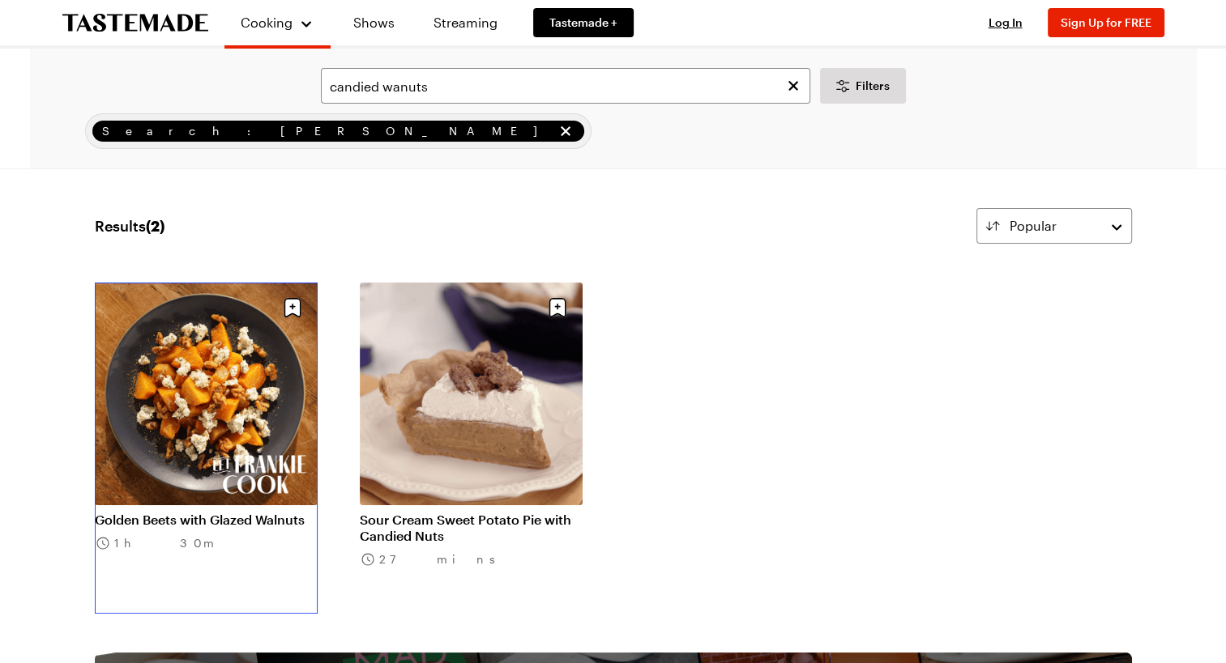
click at [196, 512] on link "Golden Beets with Glazed Walnuts" at bounding box center [206, 520] width 223 height 16
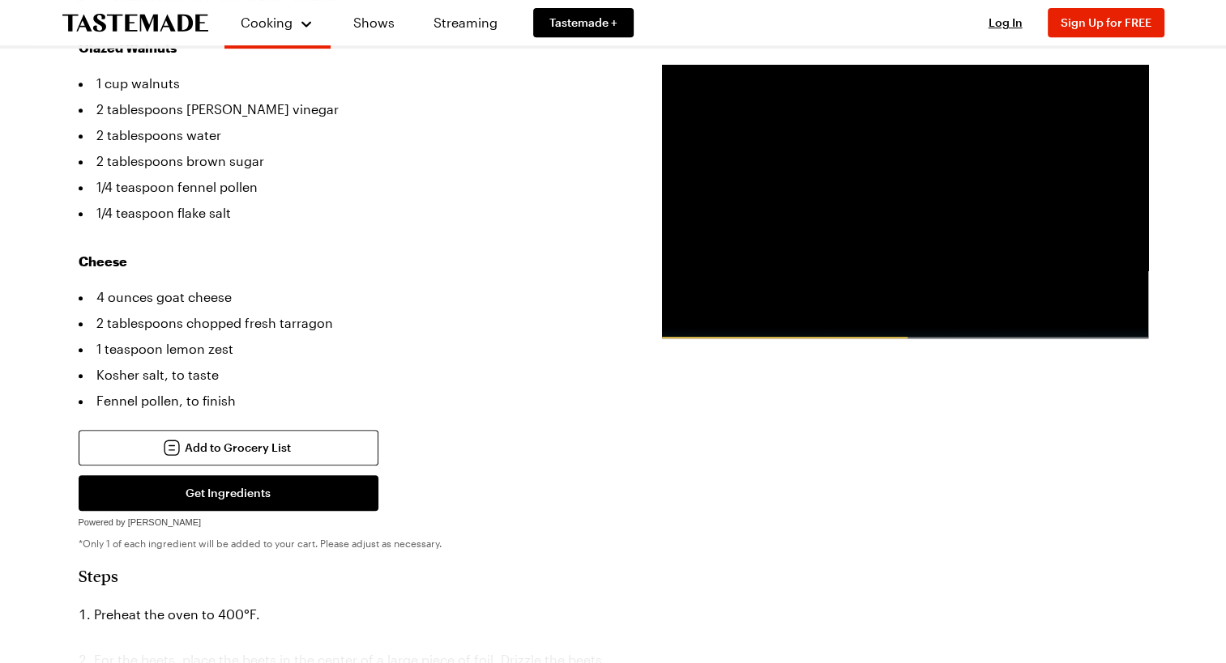
scroll to position [164, 0]
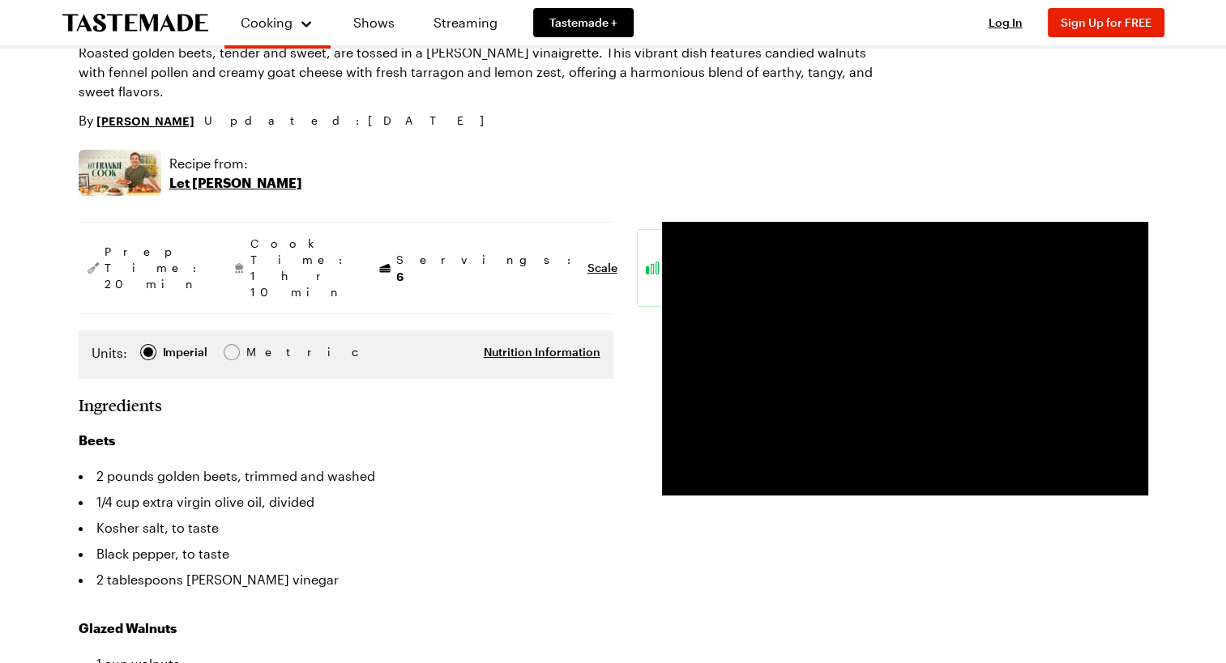
click at [471, 541] on li "Black pepper, to taste" at bounding box center [346, 554] width 535 height 26
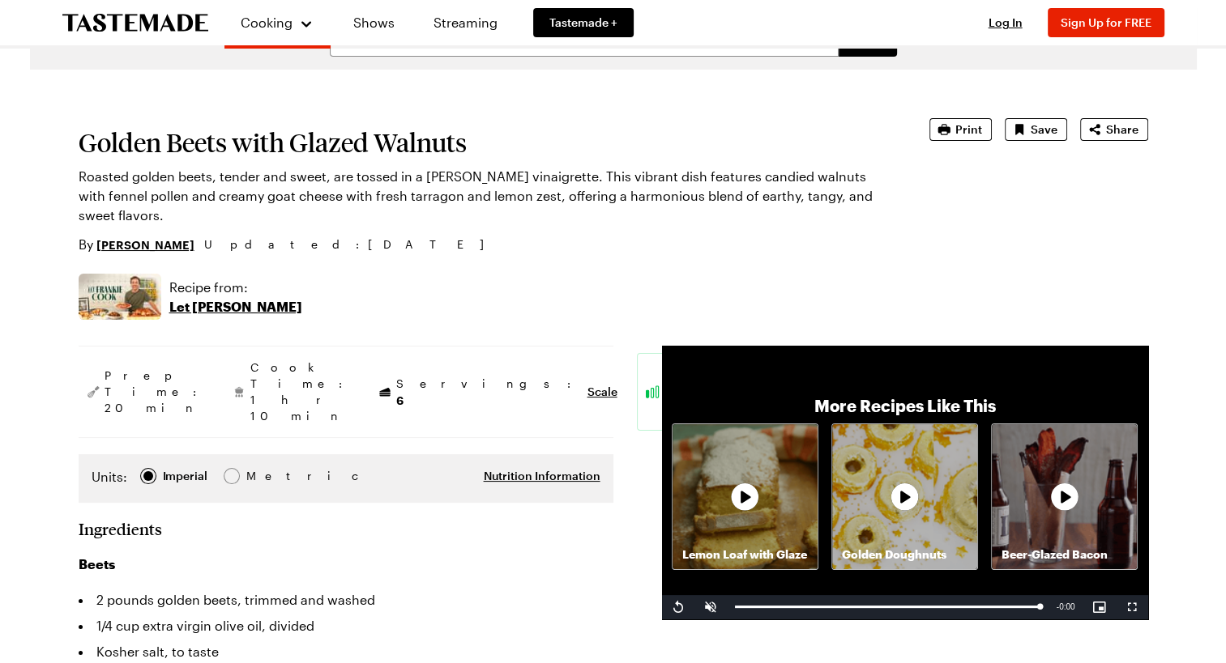
scroll to position [0, 0]
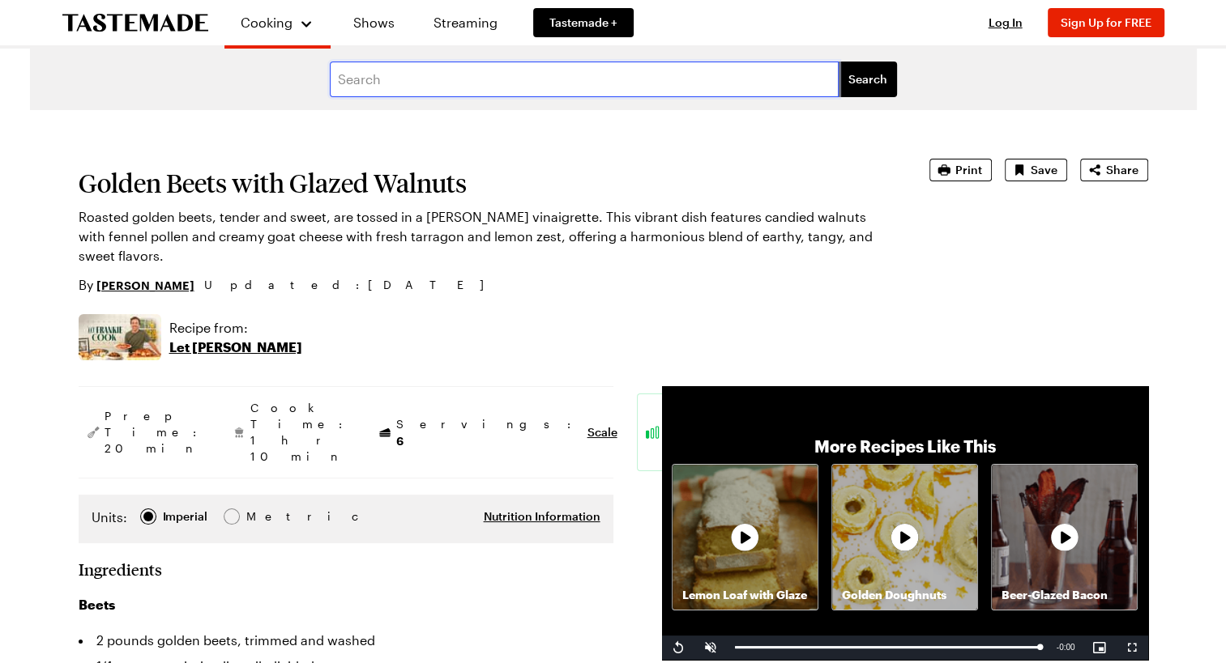
click at [343, 79] on input "text" at bounding box center [584, 80] width 509 height 36
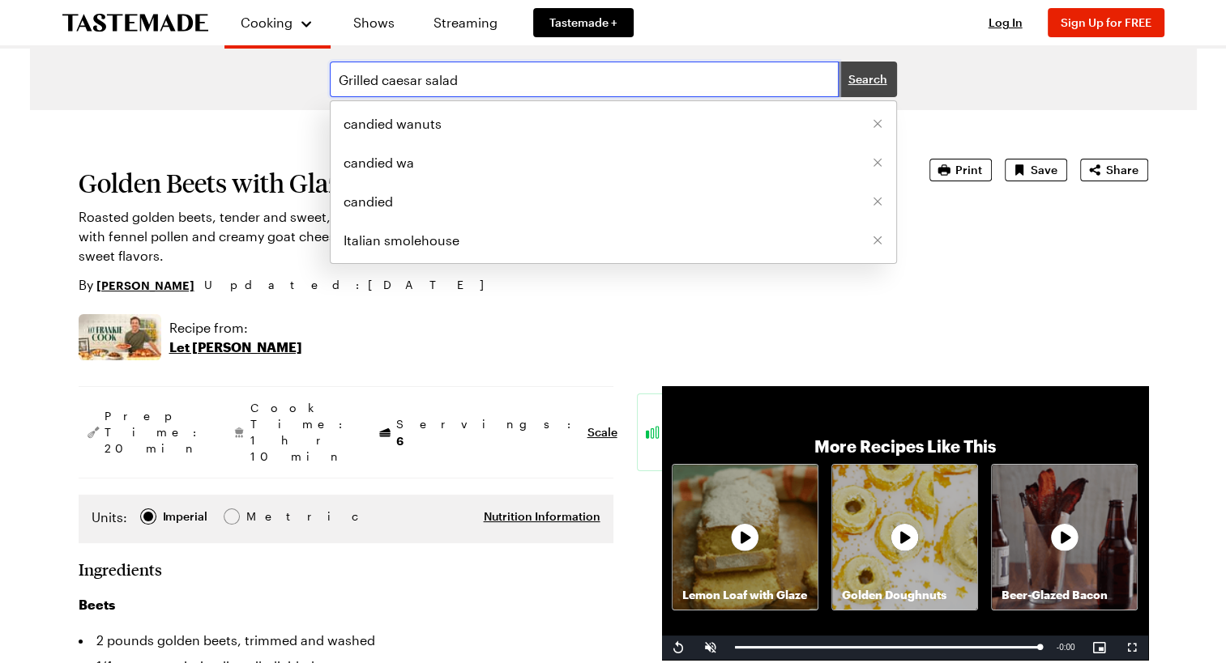
type input "Grilled caesar salad"
click at [859, 71] on span "Search" at bounding box center [867, 79] width 39 height 16
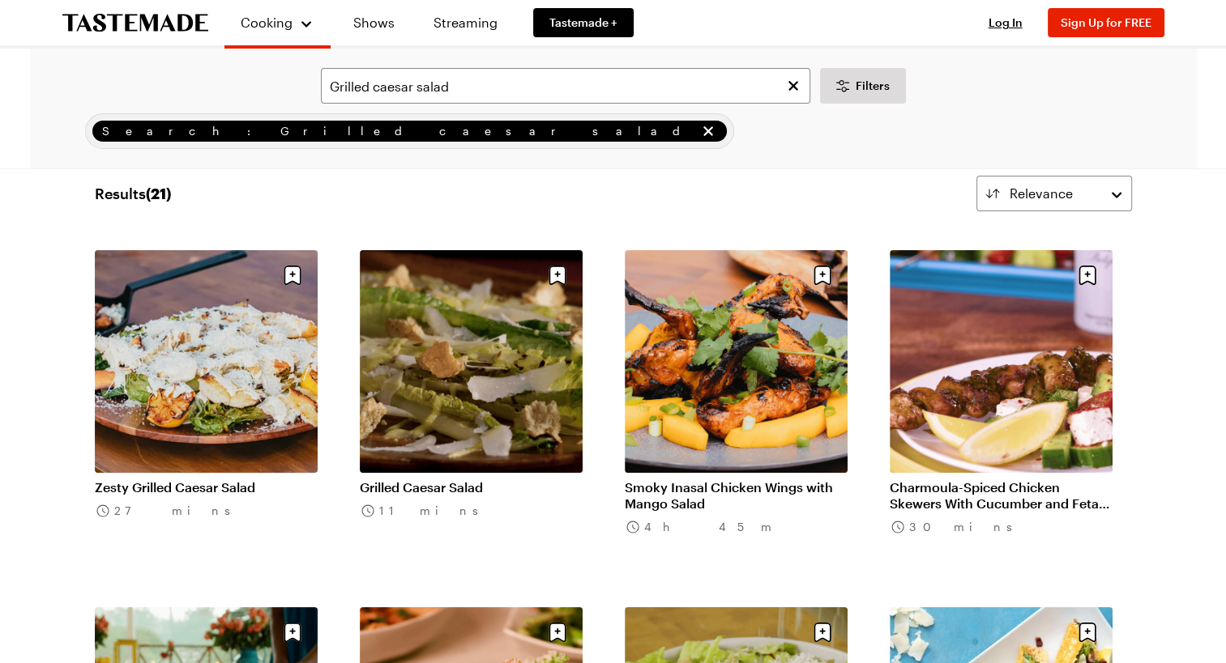
scroll to position [32, 0]
click at [224, 480] on link "Zesty Grilled Caesar Salad" at bounding box center [206, 488] width 223 height 16
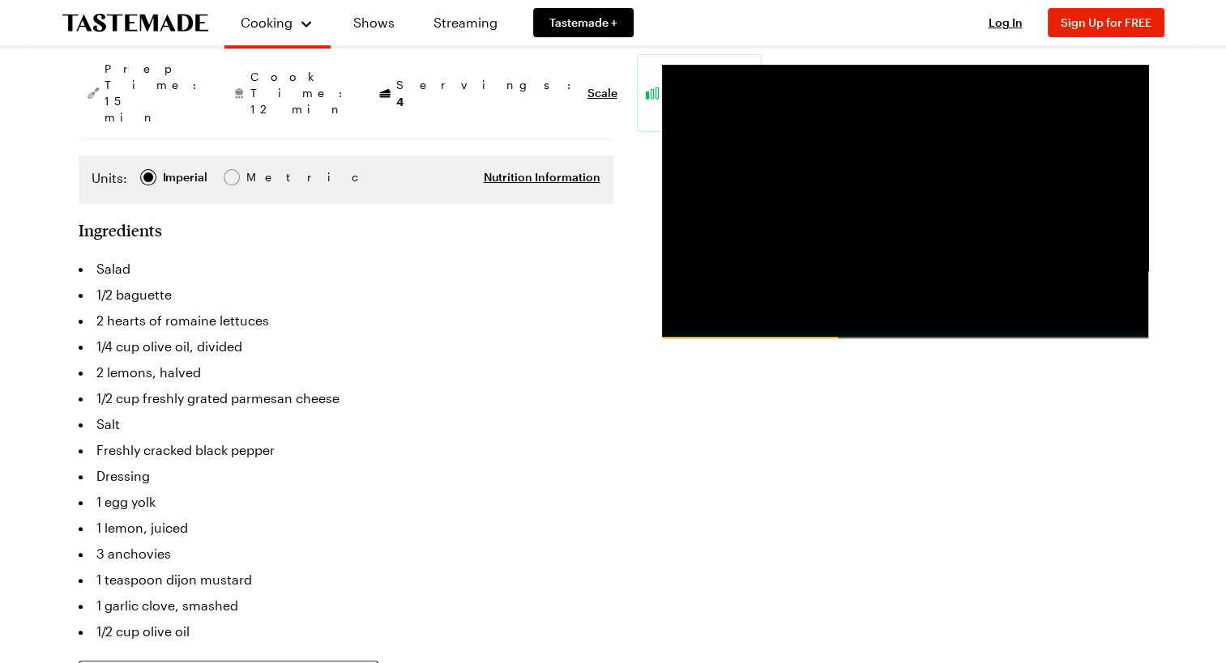
scroll to position [324, 0]
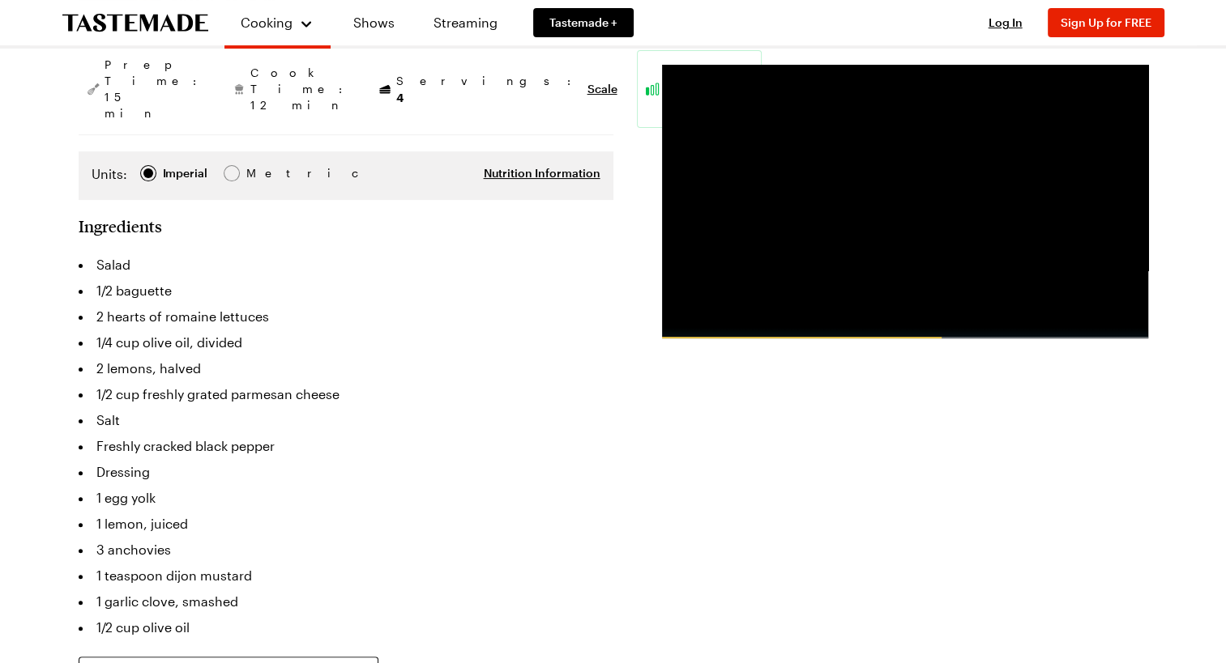
click at [531, 356] on li "2 lemons, halved" at bounding box center [346, 369] width 535 height 26
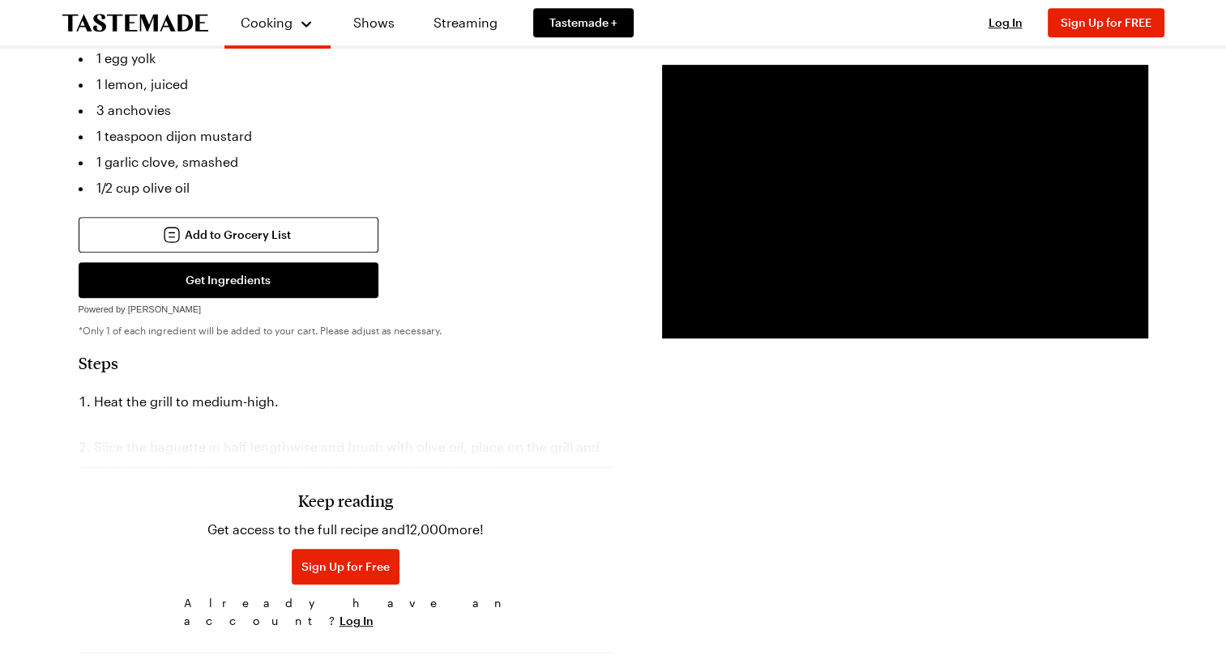
scroll to position [778, 0]
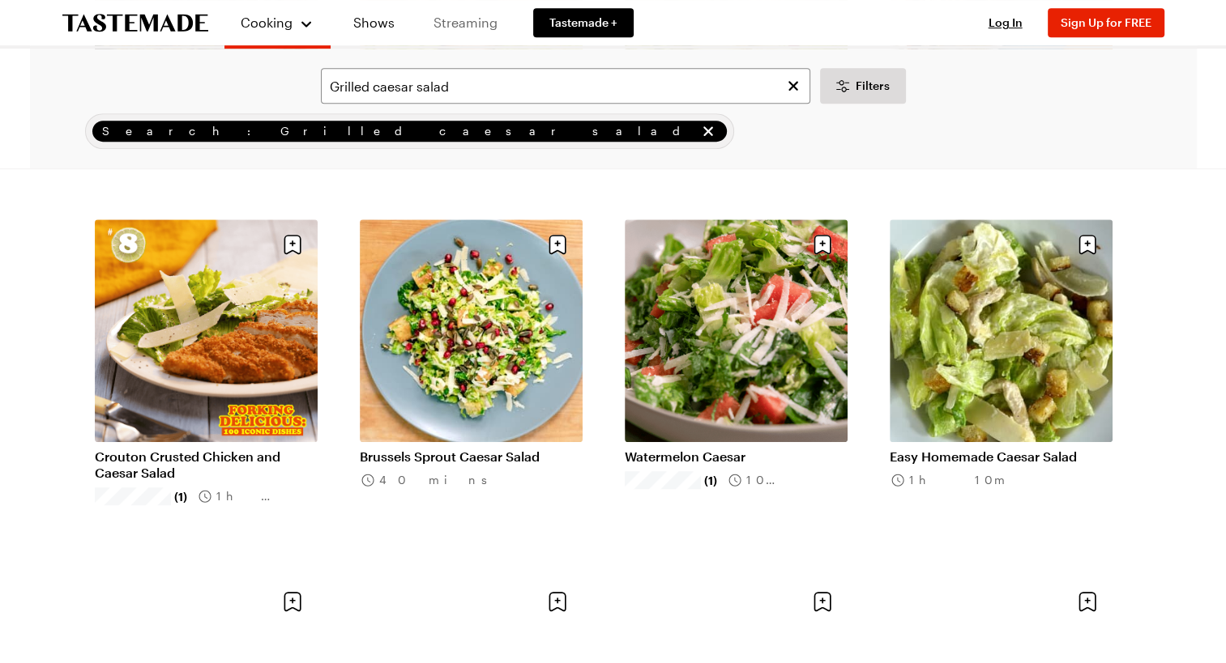
scroll to position [32, 0]
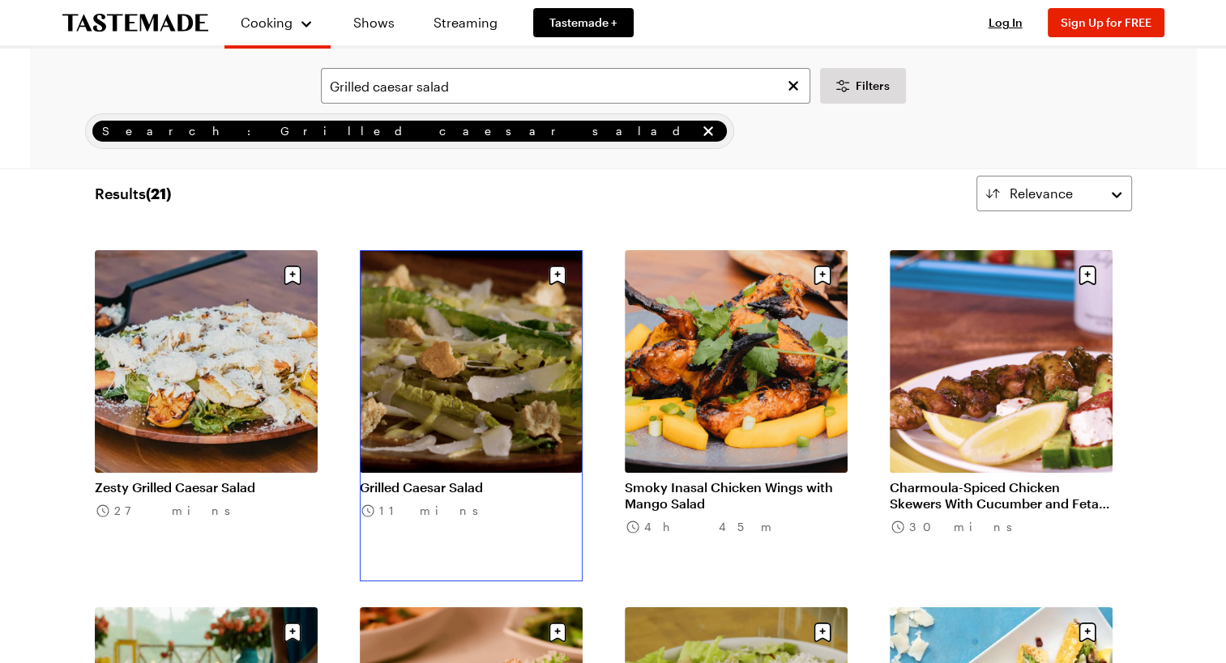
click at [447, 480] on link "Grilled Caesar Salad" at bounding box center [471, 488] width 223 height 16
